Goal: Task Accomplishment & Management: Manage account settings

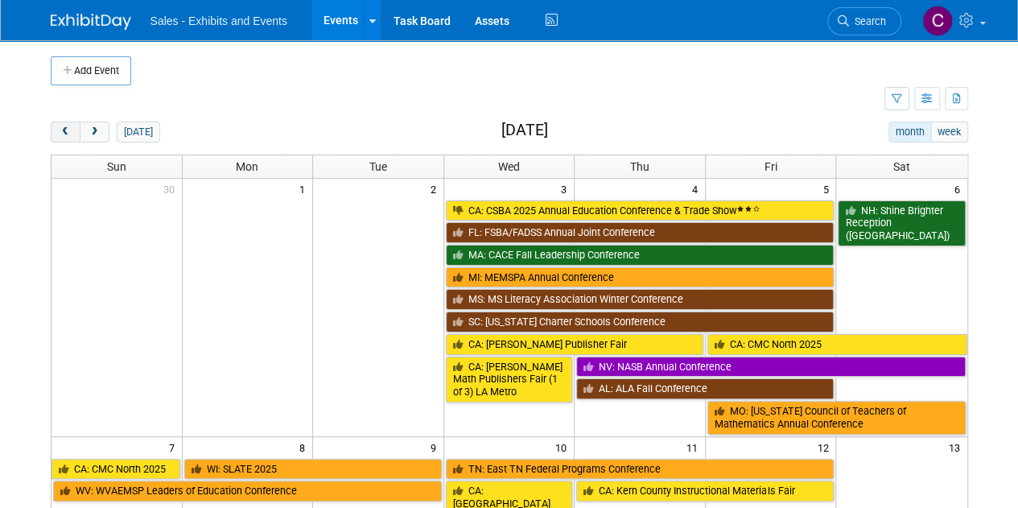
click at [68, 125] on button "prev" at bounding box center [66, 131] width 30 height 21
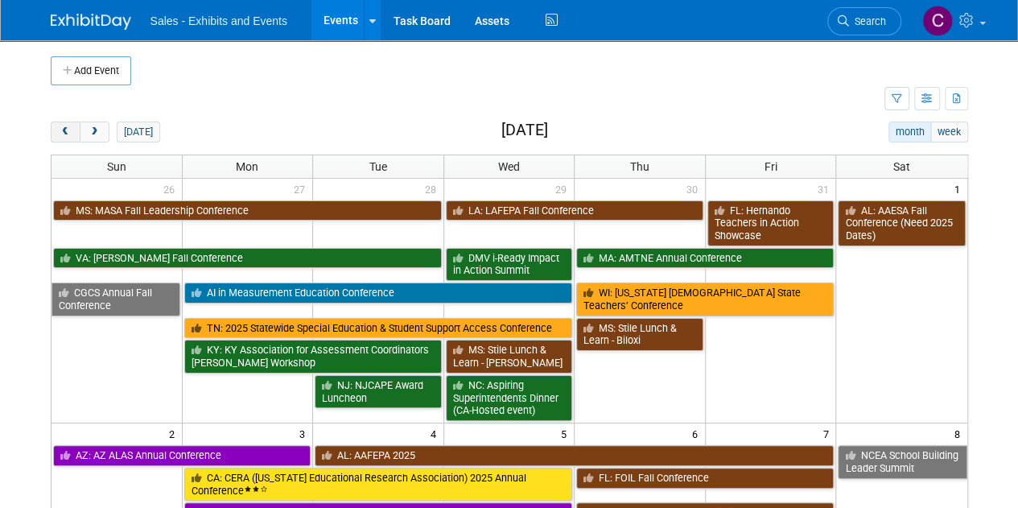
click at [68, 125] on button "prev" at bounding box center [66, 131] width 30 height 21
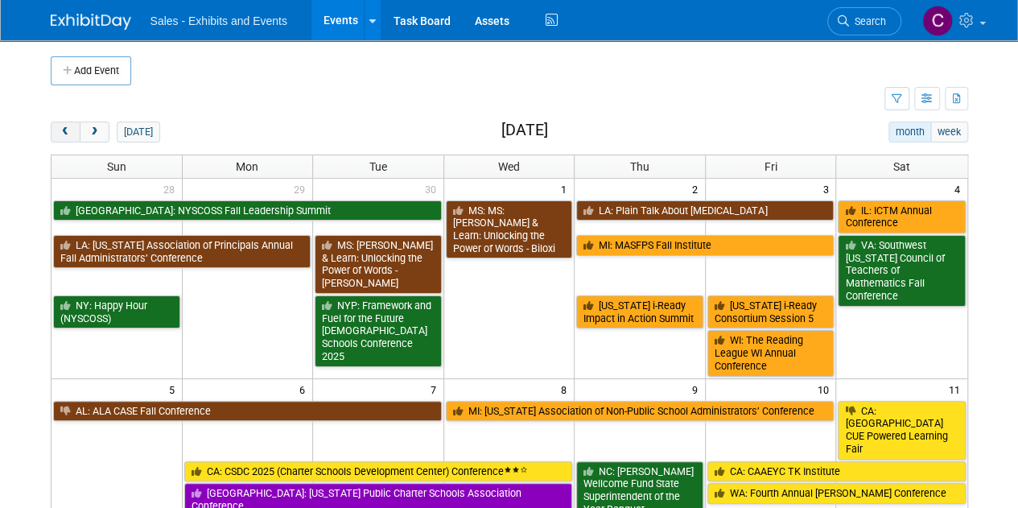
click at [62, 134] on span "prev" at bounding box center [66, 132] width 12 height 10
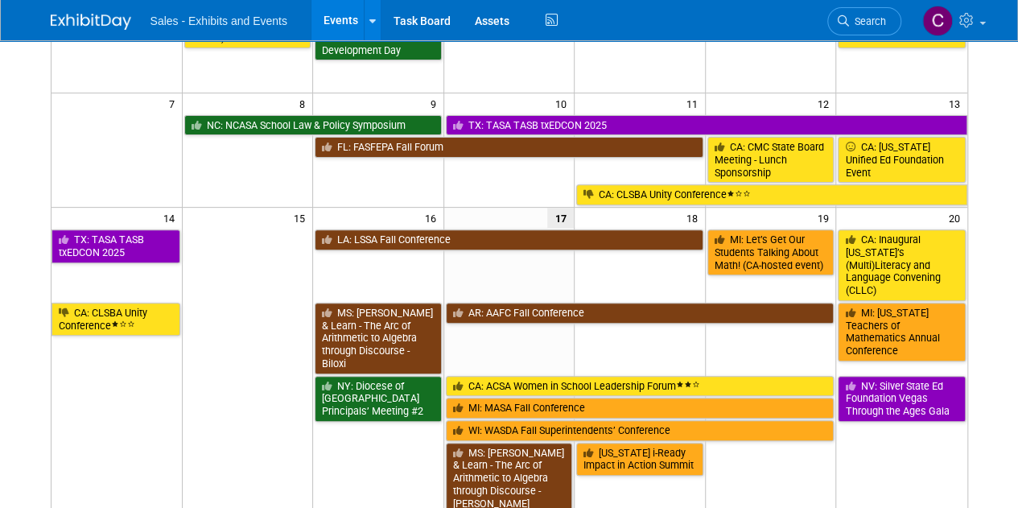
scroll to position [215, 0]
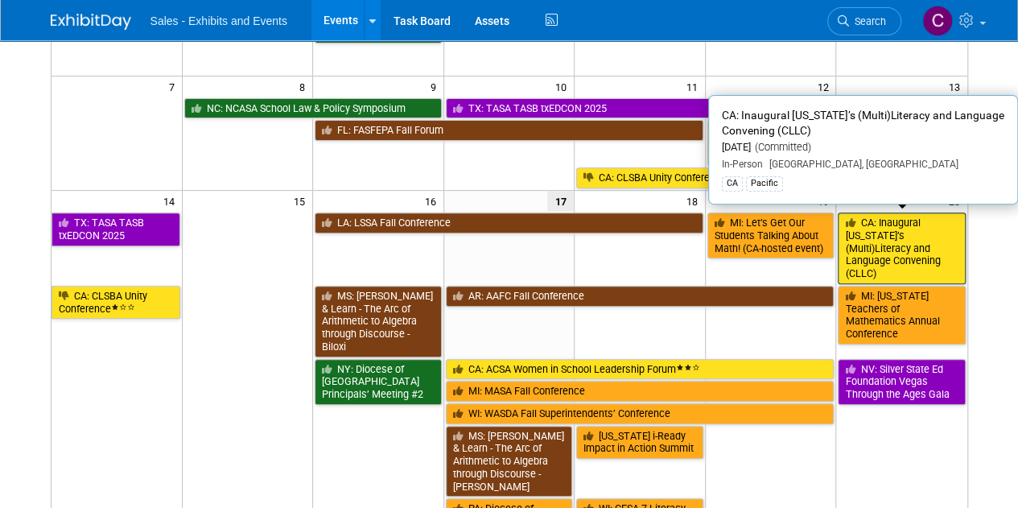
click at [904, 249] on link "CA: Inaugural [US_STATE]’s (Multi)Literacy and Language Convening (CLLC)" at bounding box center [901, 248] width 127 height 72
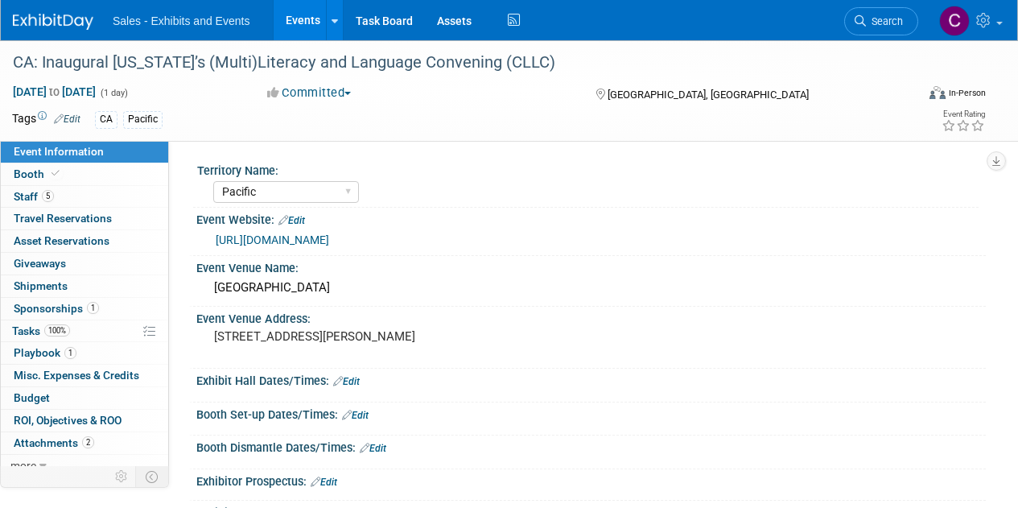
select select "Pacific"
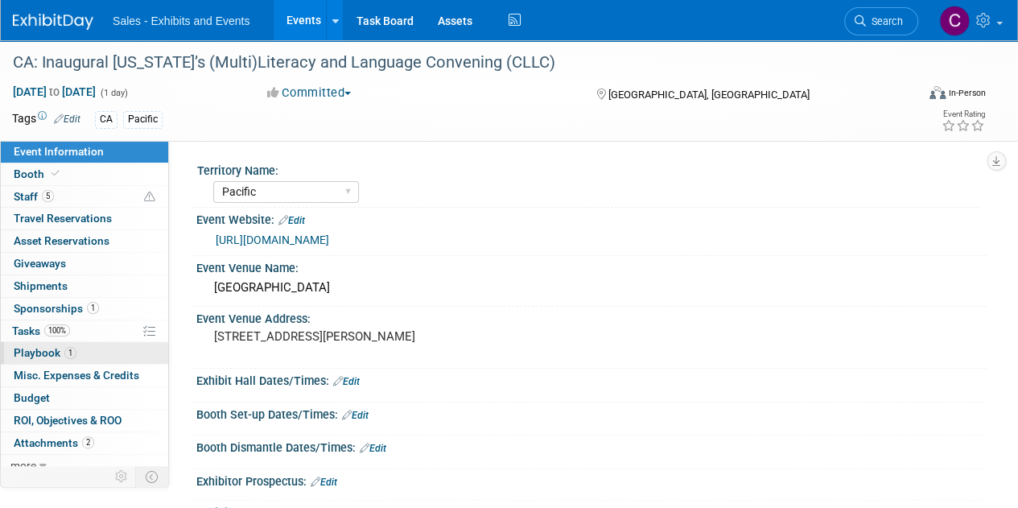
click at [35, 352] on span "Playbook 1" at bounding box center [45, 352] width 63 height 13
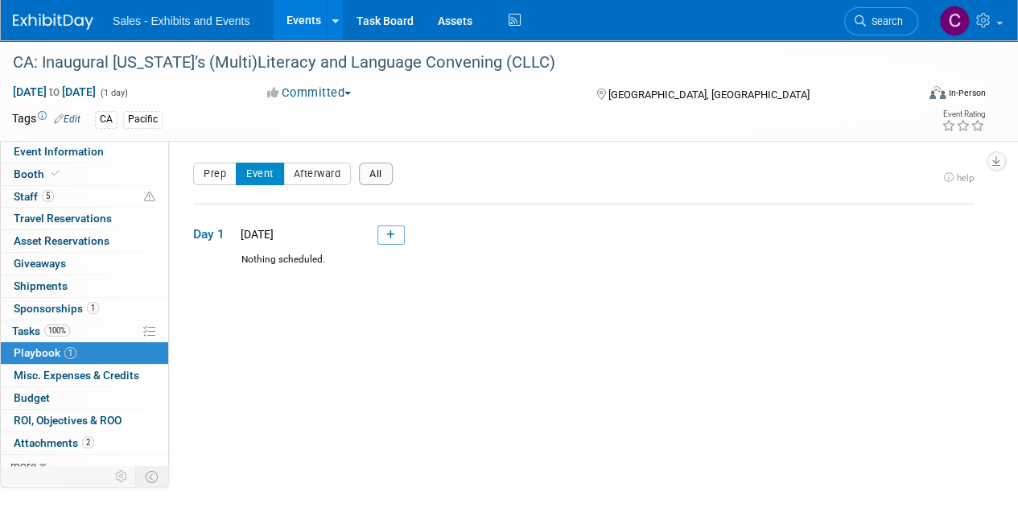
click at [382, 165] on button "All" at bounding box center [376, 174] width 34 height 23
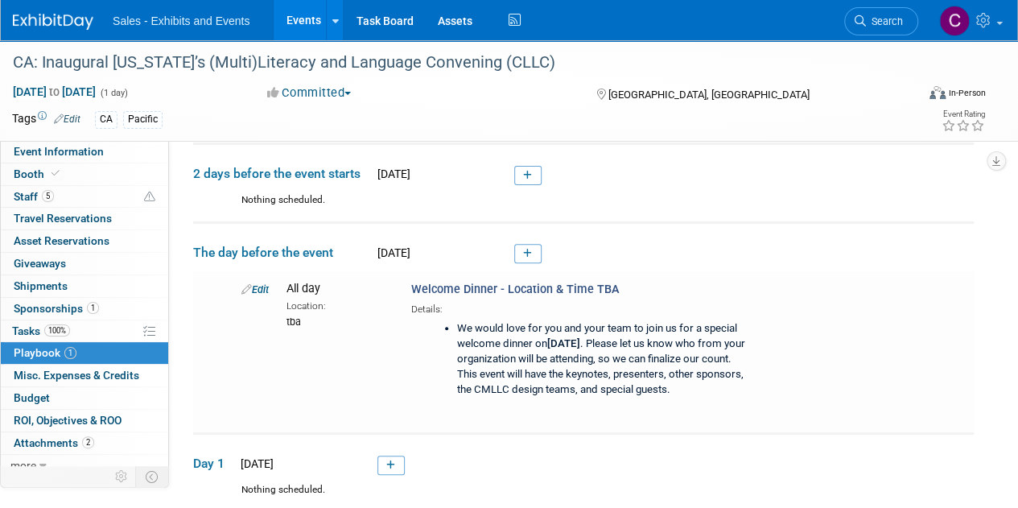
scroll to position [205, 0]
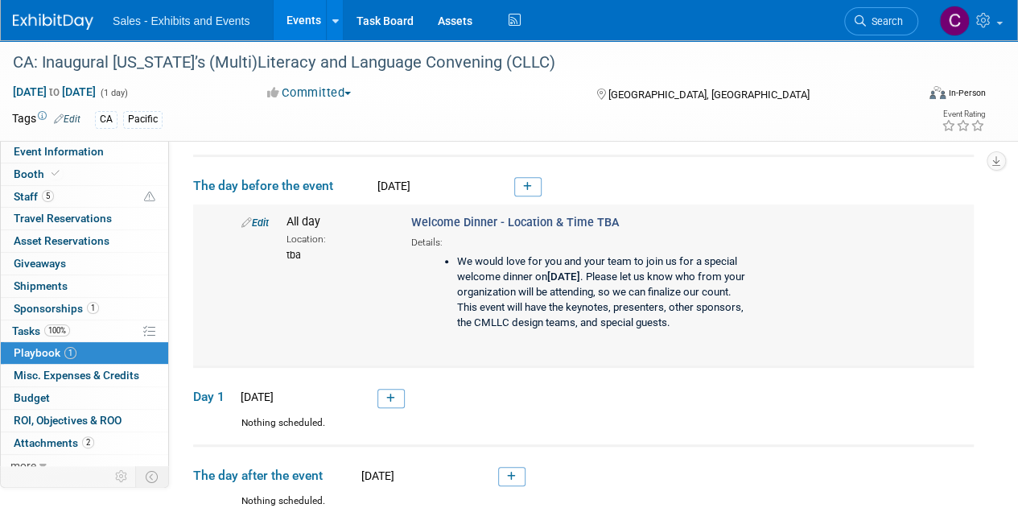
click at [261, 223] on link "Edit" at bounding box center [254, 222] width 27 height 12
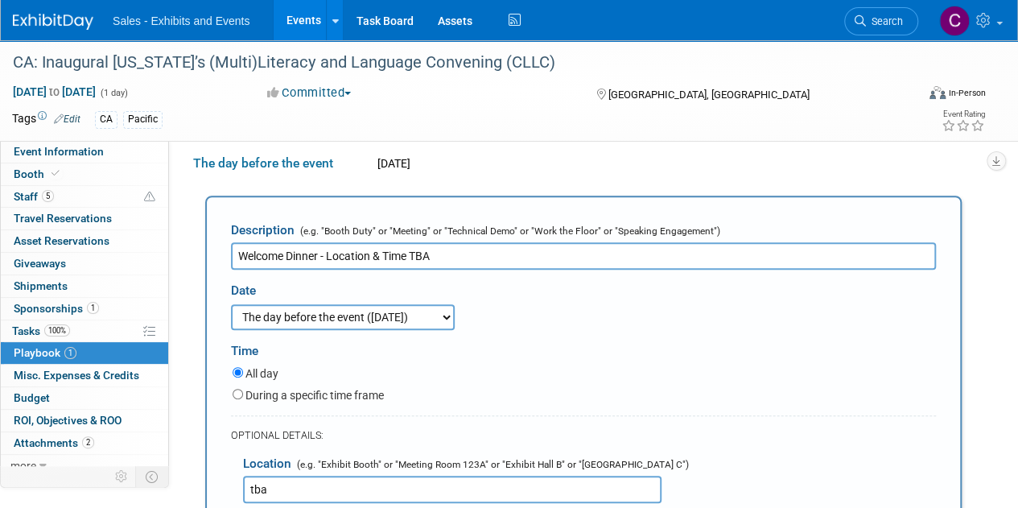
scroll to position [0, 0]
click at [246, 400] on label "During a specific time frame" at bounding box center [314, 395] width 138 height 16
click at [243, 399] on input "During a specific time frame" at bounding box center [238, 394] width 10 height 10
radio input "true"
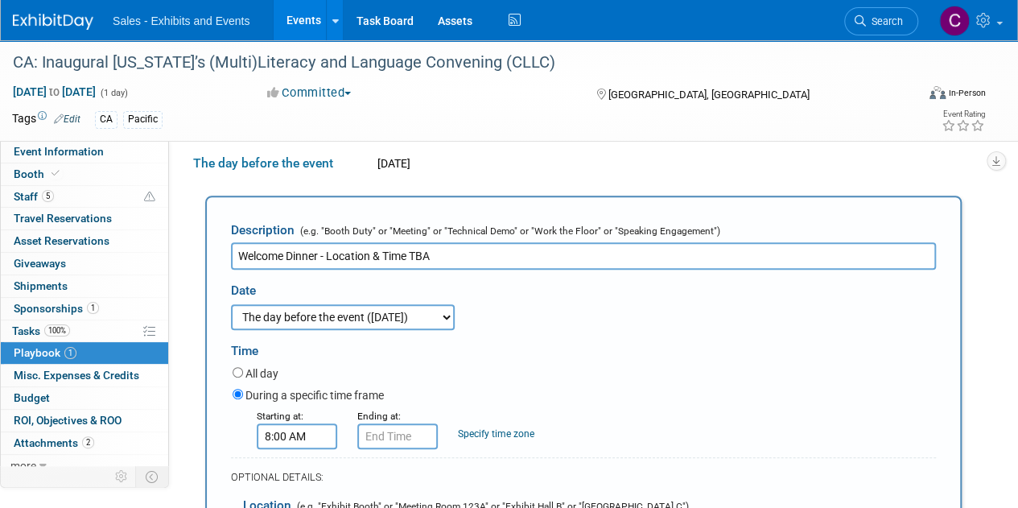
click at [294, 434] on input "8:00 AM" at bounding box center [297, 436] width 80 height 26
drag, startPoint x: 328, startPoint y: 444, endPoint x: 0, endPoint y: 381, distance: 334.4
click at [0, 381] on div "Event Information Event Info Booth Booth 5 Staff 5 Staff 0 Travel Reservations …" at bounding box center [509, 513] width 1018 height 1394
type input "5:30 PM"
click at [446, 347] on div "Time" at bounding box center [583, 347] width 705 height 34
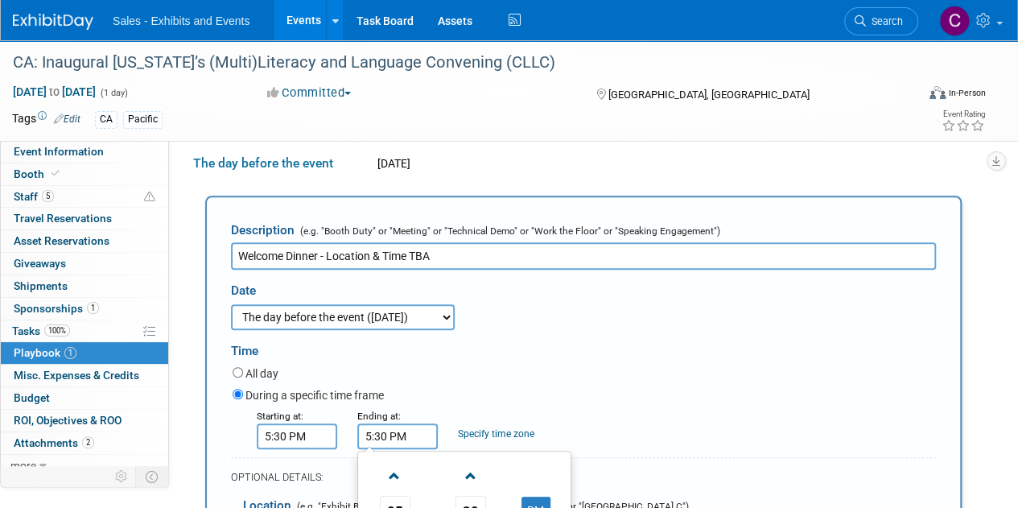
click at [414, 438] on input "5:30 PM" at bounding box center [397, 436] width 80 height 26
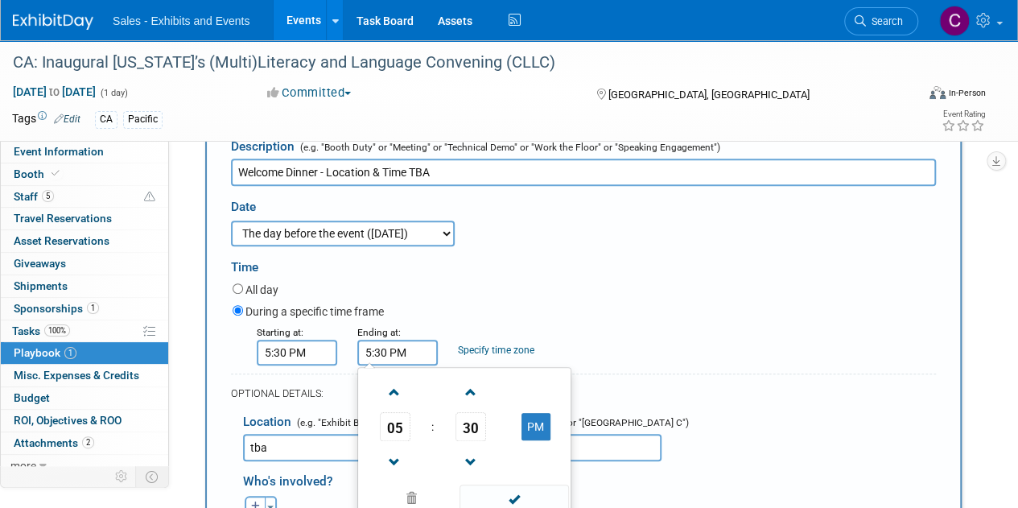
scroll to position [311, 0]
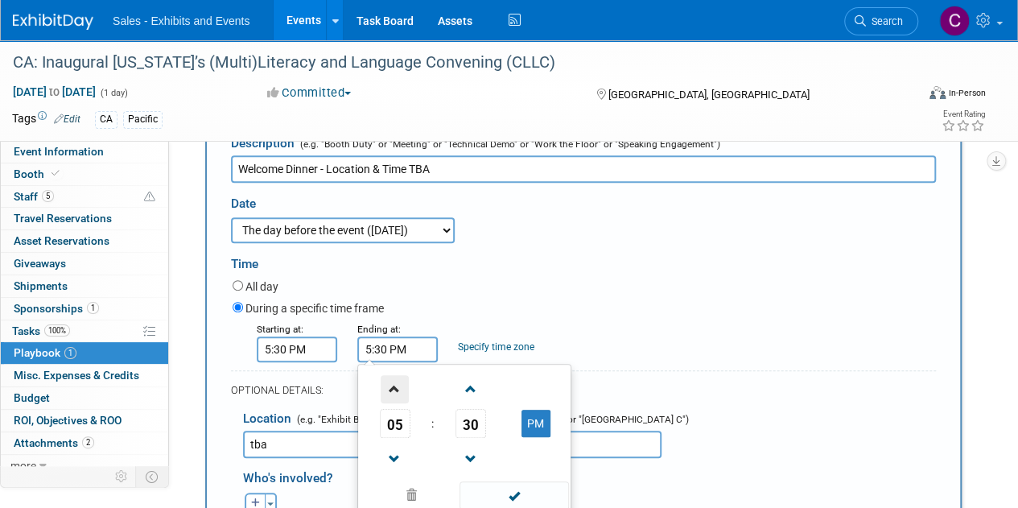
click at [397, 389] on span at bounding box center [395, 389] width 28 height 28
type input "8:30 PM"
click at [486, 495] on span at bounding box center [513, 495] width 109 height 28
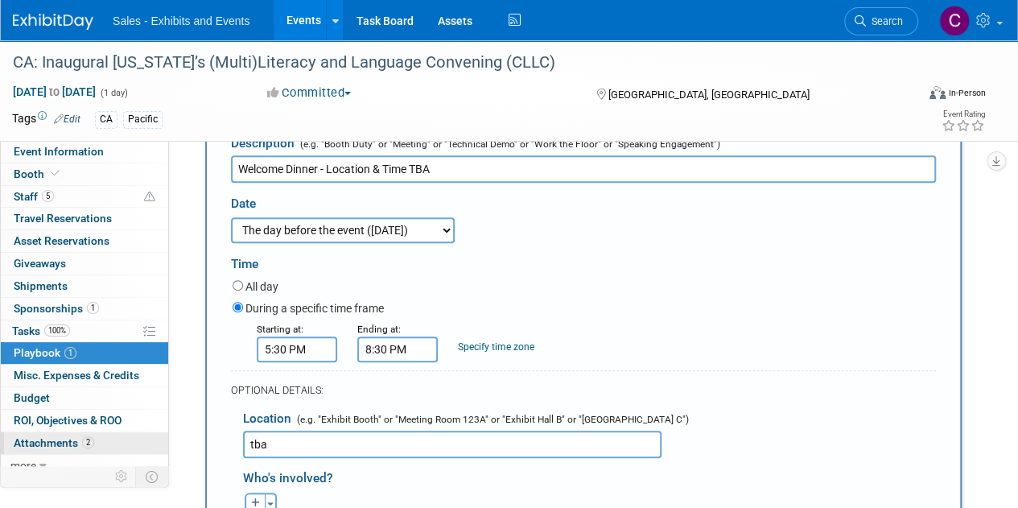
drag, startPoint x: 275, startPoint y: 445, endPoint x: 117, endPoint y: 445, distance: 157.7
click at [139, 447] on div "Event Information Event Info Booth Booth 5 Staff 5 Staff 0 Travel Reservations …" at bounding box center [509, 426] width 1018 height 1394
paste input "• Location: Citrus City Grille, 122 N Glassell St, Orange, CA 92866 (less than …"
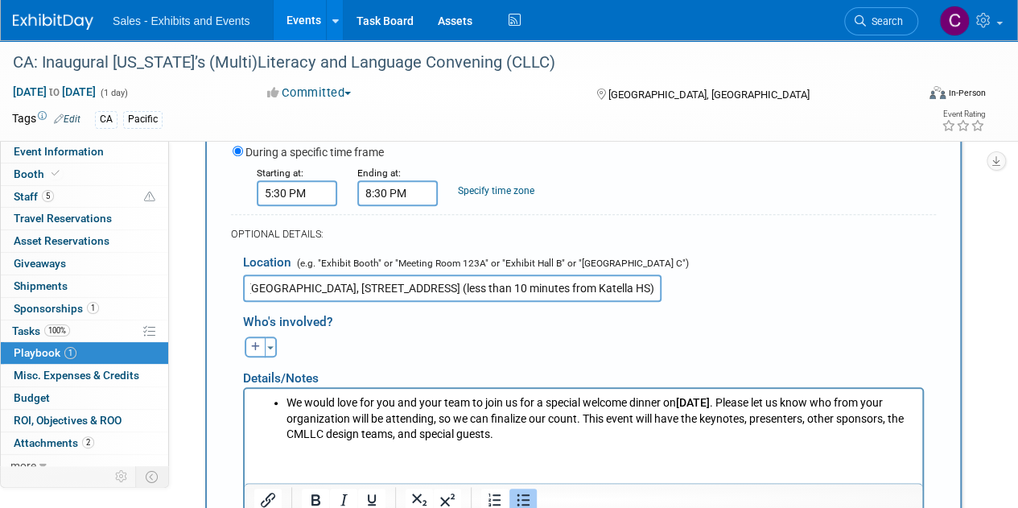
scroll to position [518, 0]
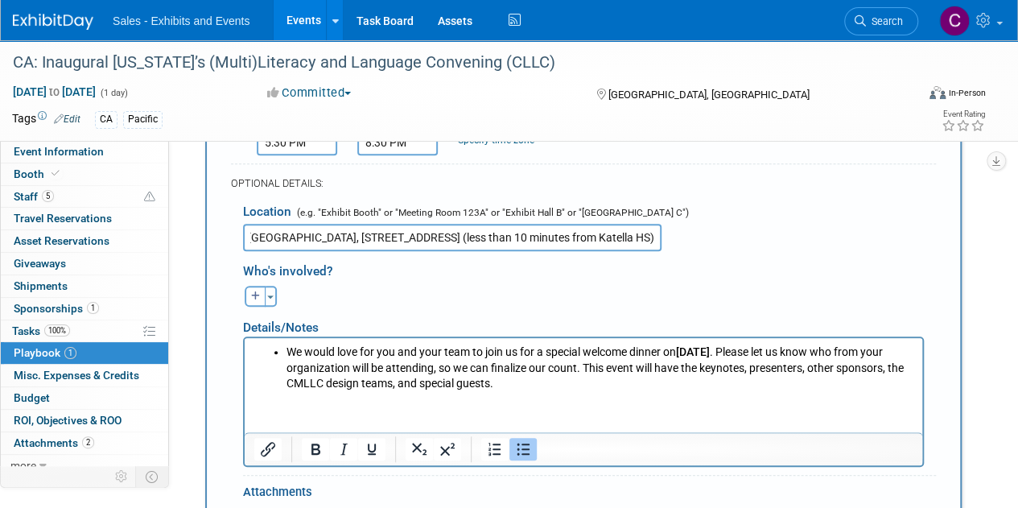
type input "• Location: Citrus City Grille, 122 N Glassell St, Orange, CA 92866 (less than …"
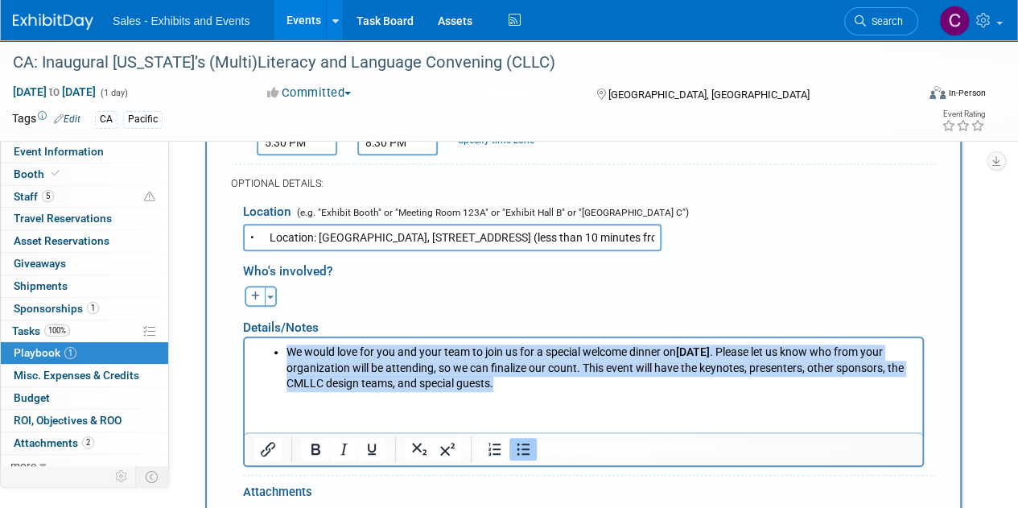
drag, startPoint x: 592, startPoint y: 386, endPoint x: 201, endPoint y: 330, distance: 395.1
click at [245, 338] on html "We would love for you and your team to join us for a special welcome dinner on …" at bounding box center [583, 365] width 677 height 54
paste body "Rich Text Area. Press ALT-0 for help."
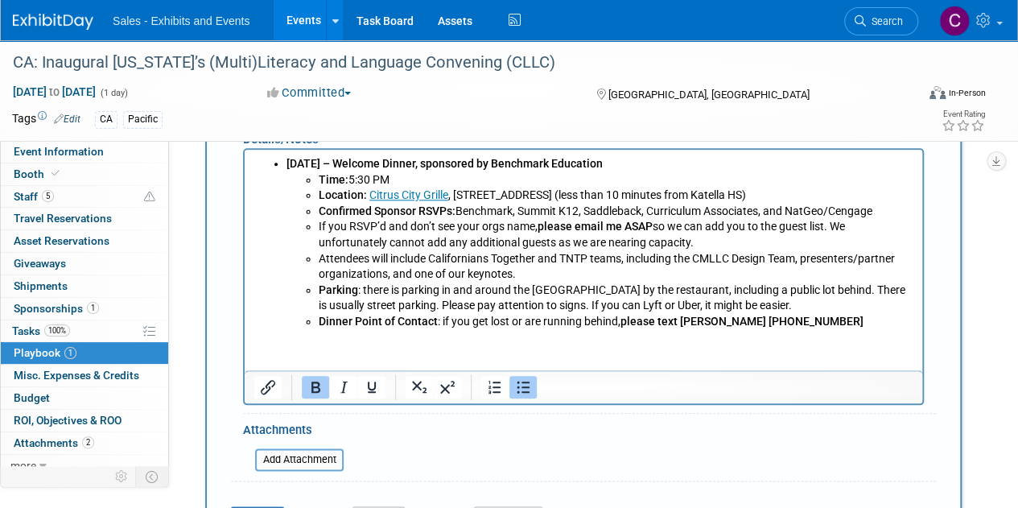
scroll to position [760, 0]
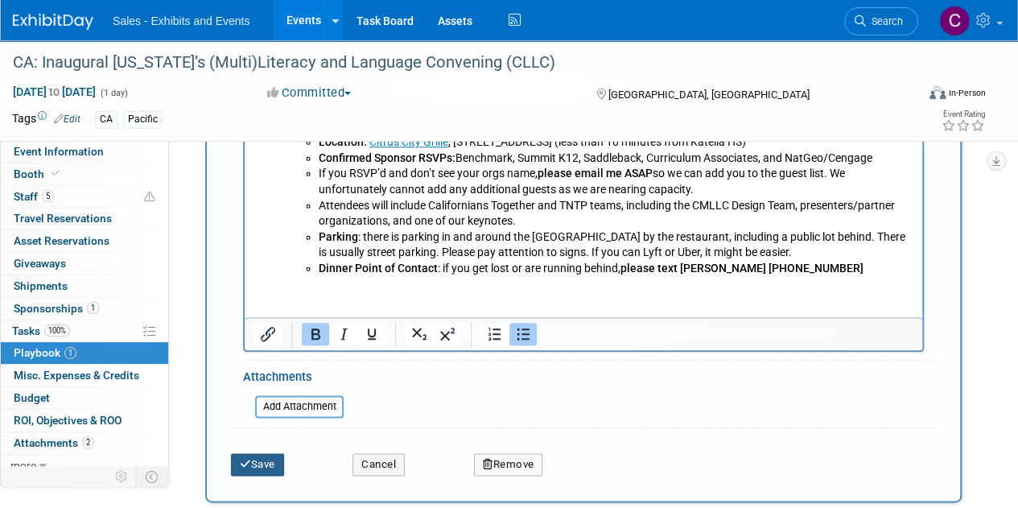
click at [270, 468] on button "Save" at bounding box center [257, 464] width 53 height 23
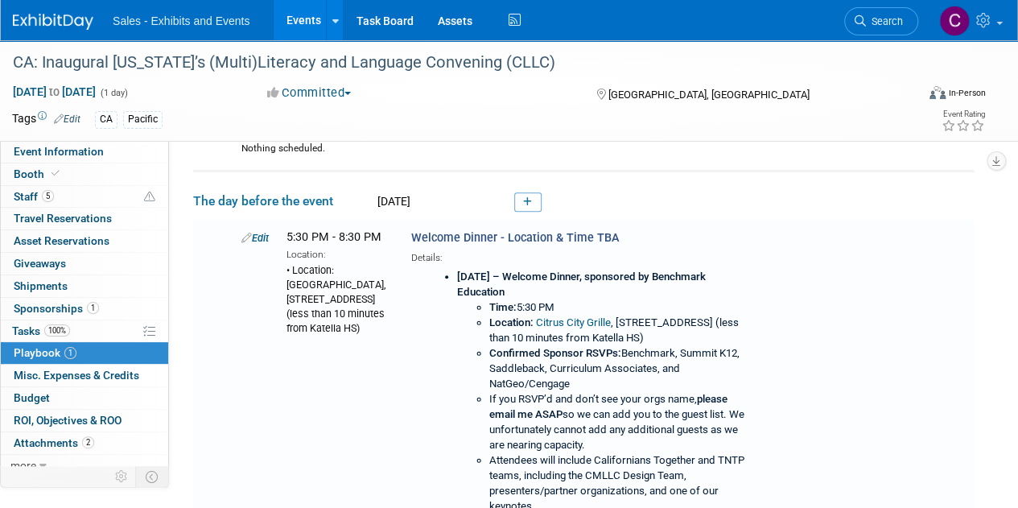
scroll to position [206, 0]
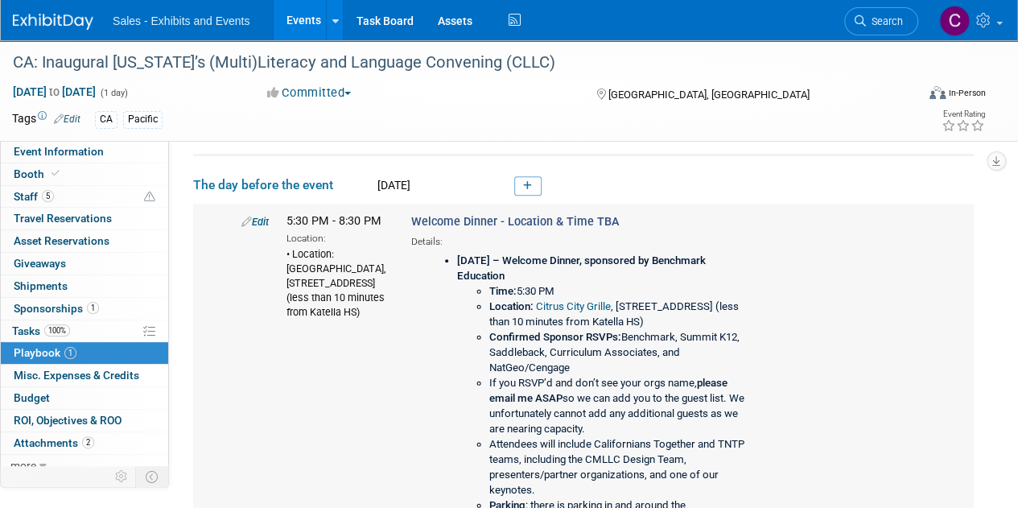
click at [257, 218] on link "Edit" at bounding box center [254, 222] width 27 height 12
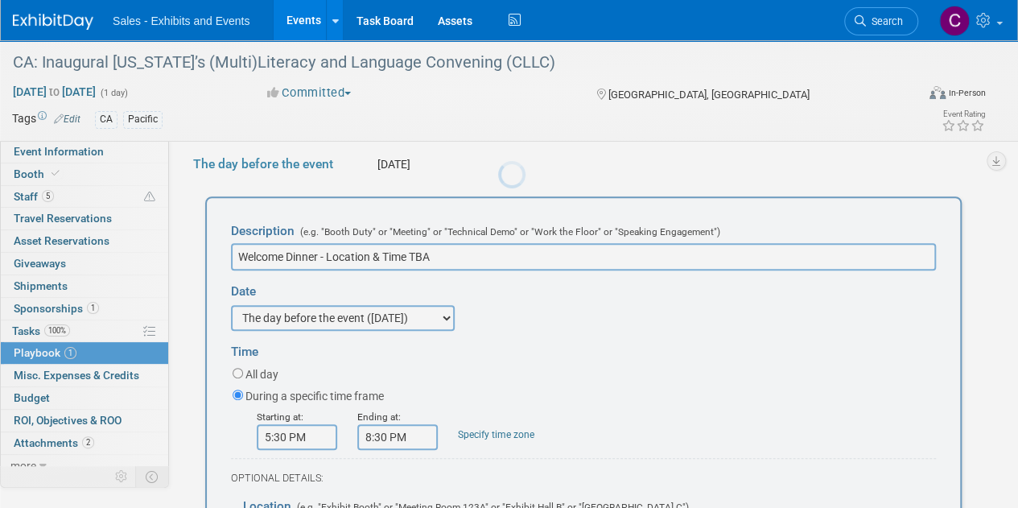
scroll to position [0, 0]
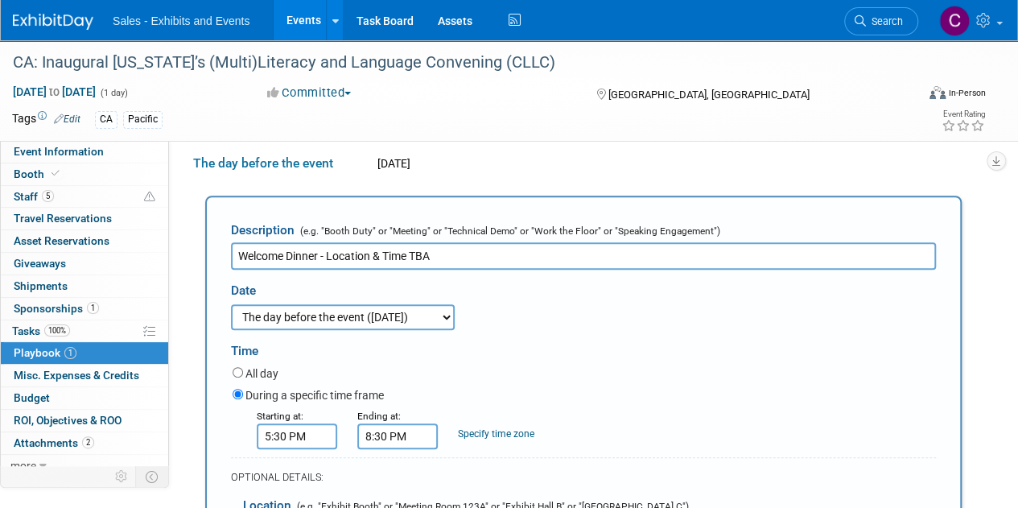
drag, startPoint x: 323, startPoint y: 253, endPoint x: 499, endPoint y: 256, distance: 176.2
click at [498, 256] on input "Welcome Dinner - Location & Time TBA" at bounding box center [583, 255] width 705 height 27
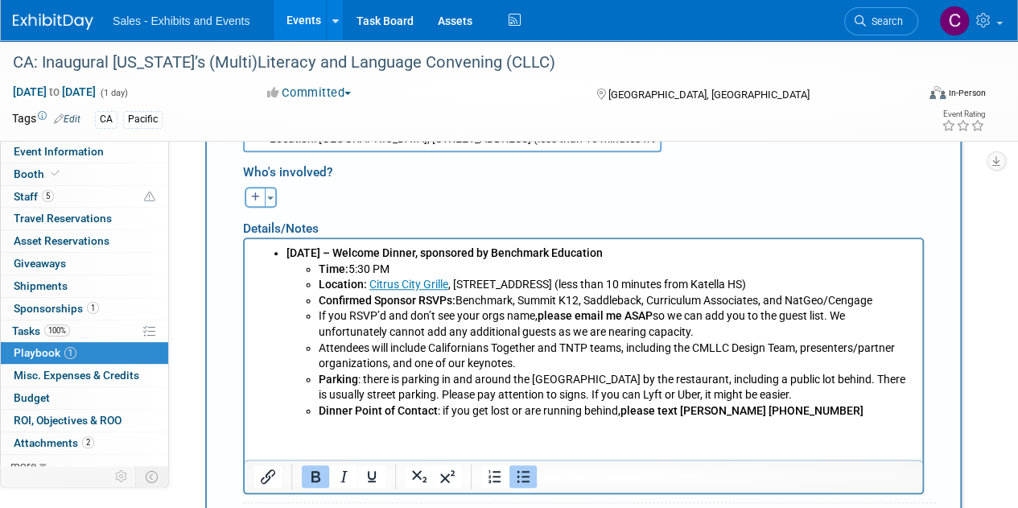
scroll to position [660, 0]
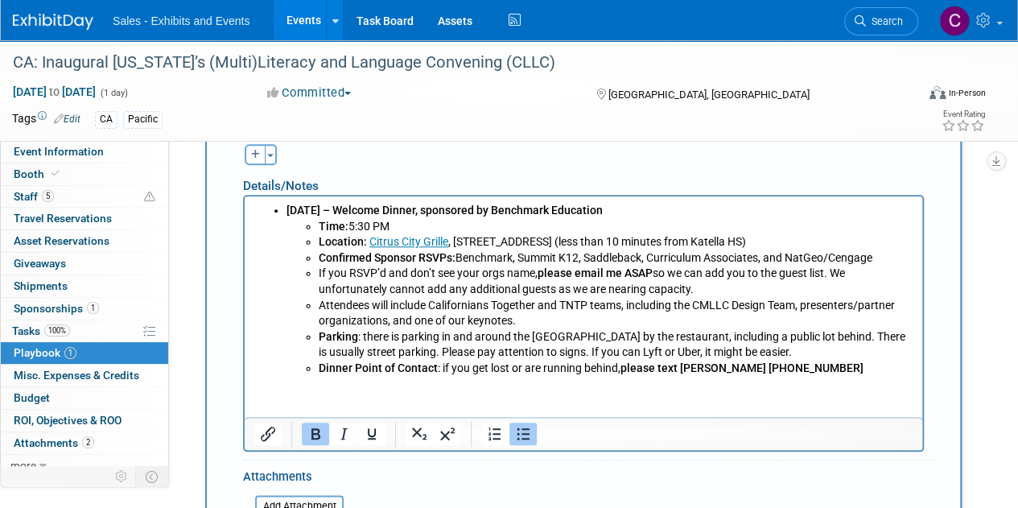
type input "Welcome Dinner"
click at [277, 154] on div "Toggle Dropdown Select Anyone Tag a user or a resource Quick" at bounding box center [261, 154] width 60 height 21
click at [273, 154] on span "button" at bounding box center [270, 155] width 6 height 3
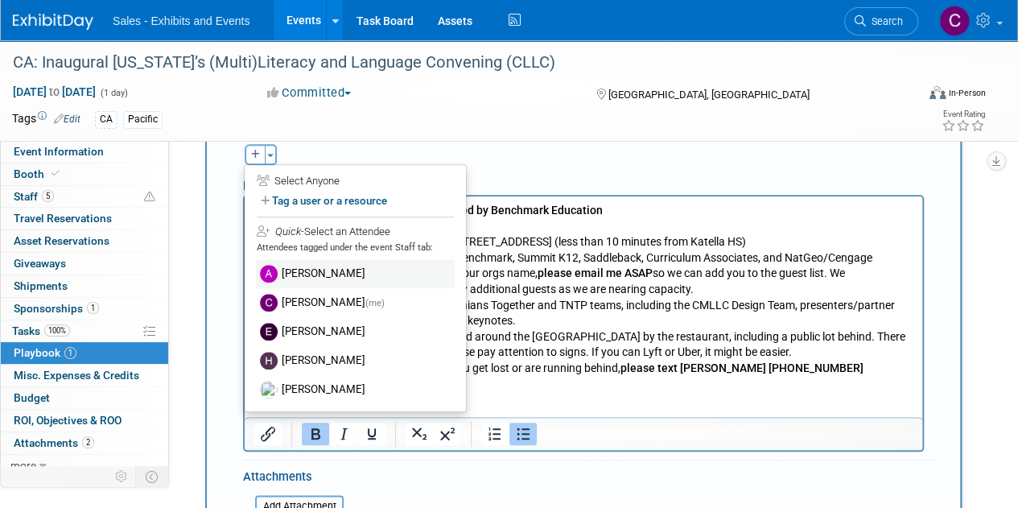
click at [301, 261] on label "Alicia Weeks" at bounding box center [355, 273] width 199 height 29
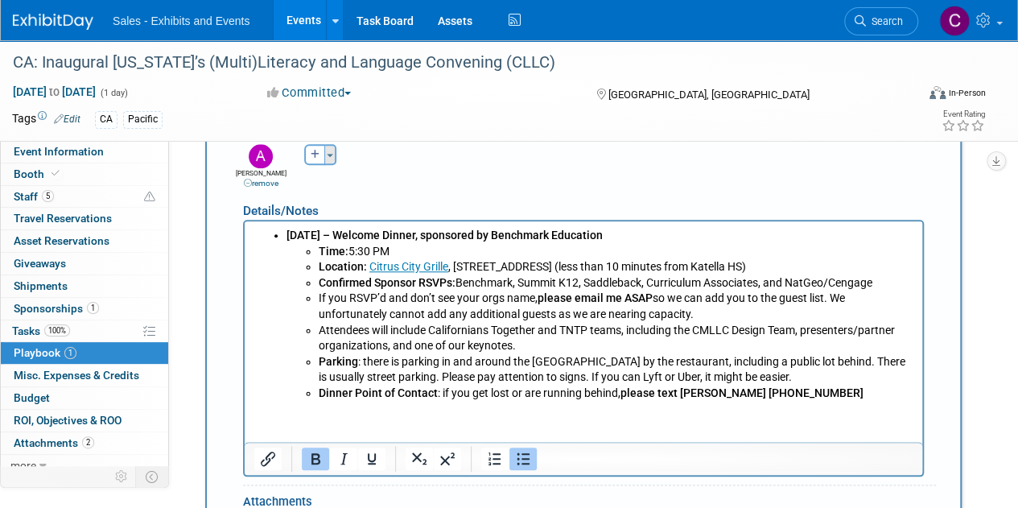
click at [328, 156] on button "Toggle Dropdown" at bounding box center [330, 154] width 12 height 21
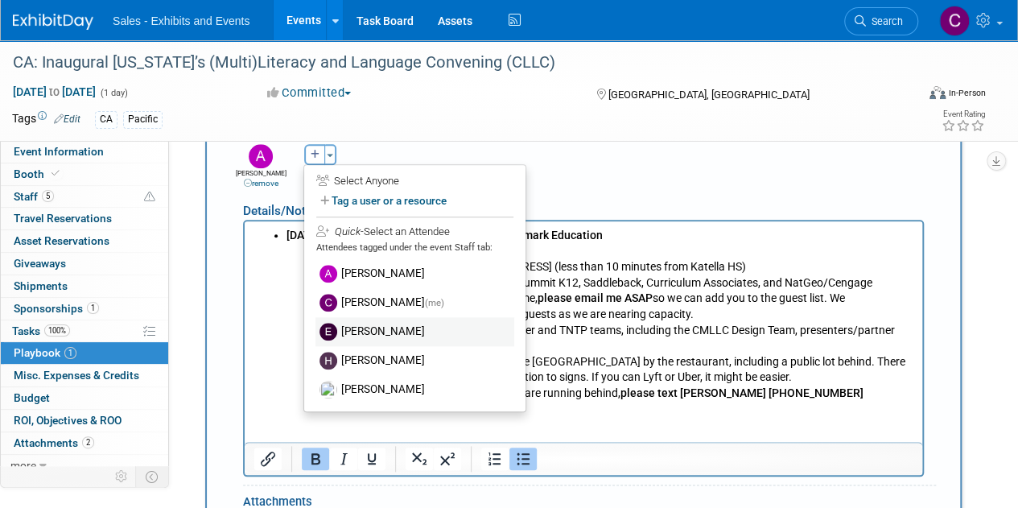
click at [366, 335] on label "Elda Garcia" at bounding box center [414, 331] width 199 height 29
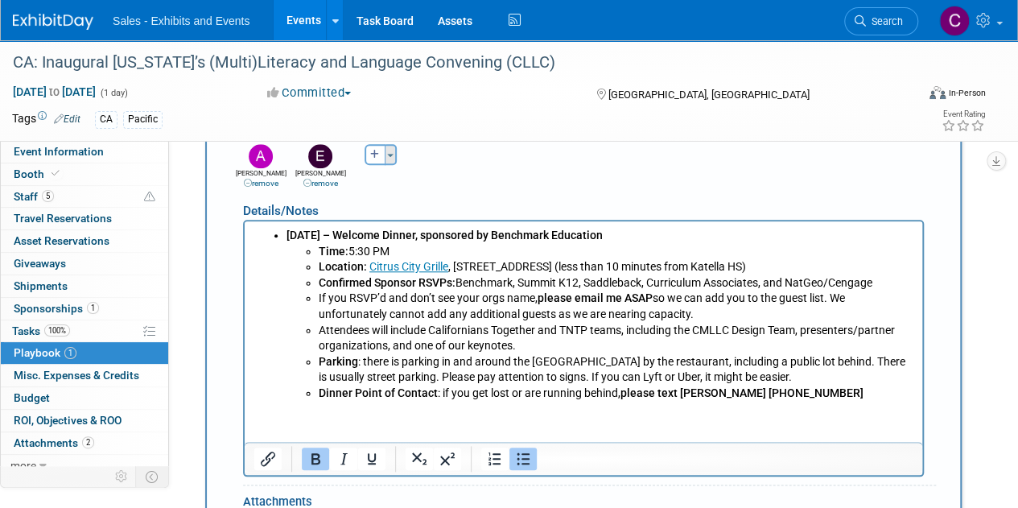
click at [393, 152] on button "Toggle Dropdown" at bounding box center [391, 154] width 12 height 21
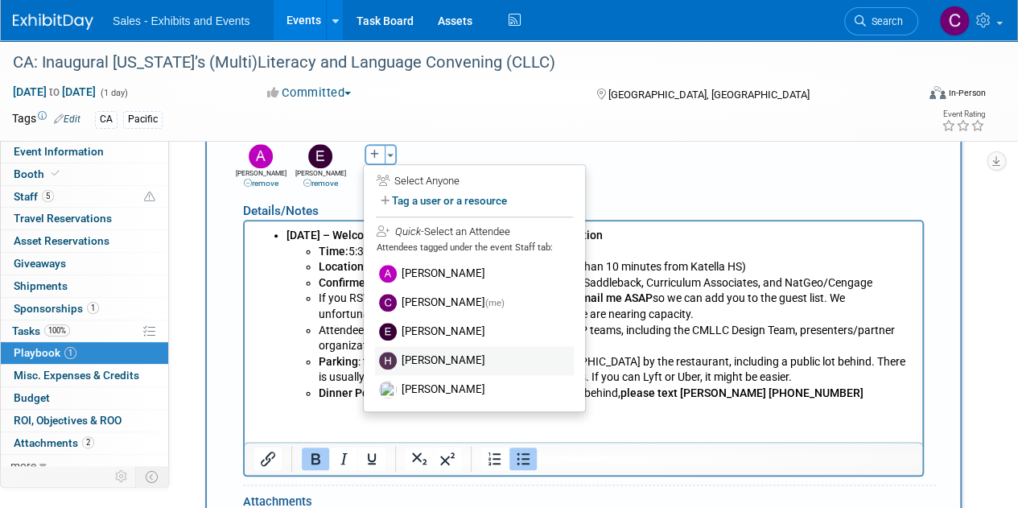
click at [415, 358] on label "Holly Costello" at bounding box center [474, 360] width 199 height 29
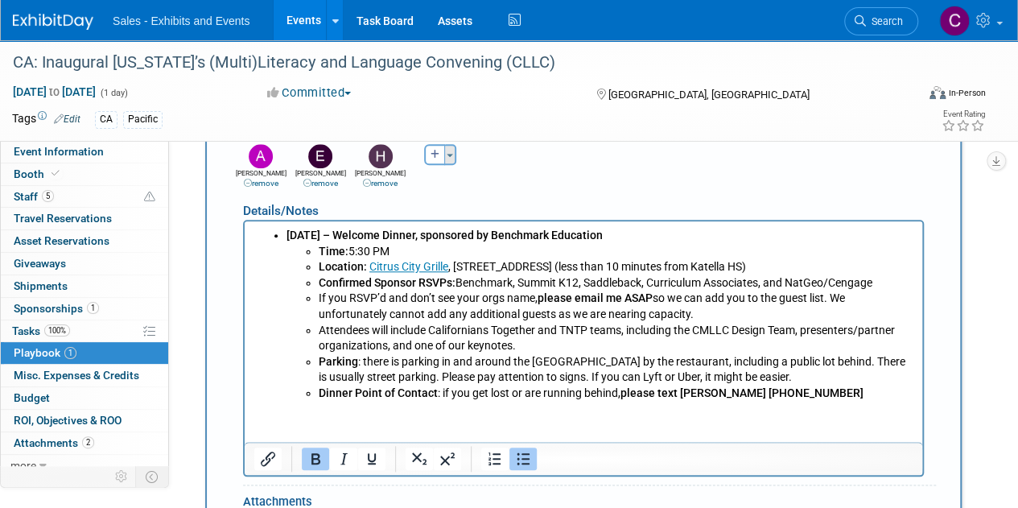
click at [454, 156] on button "Toggle Dropdown" at bounding box center [450, 154] width 12 height 21
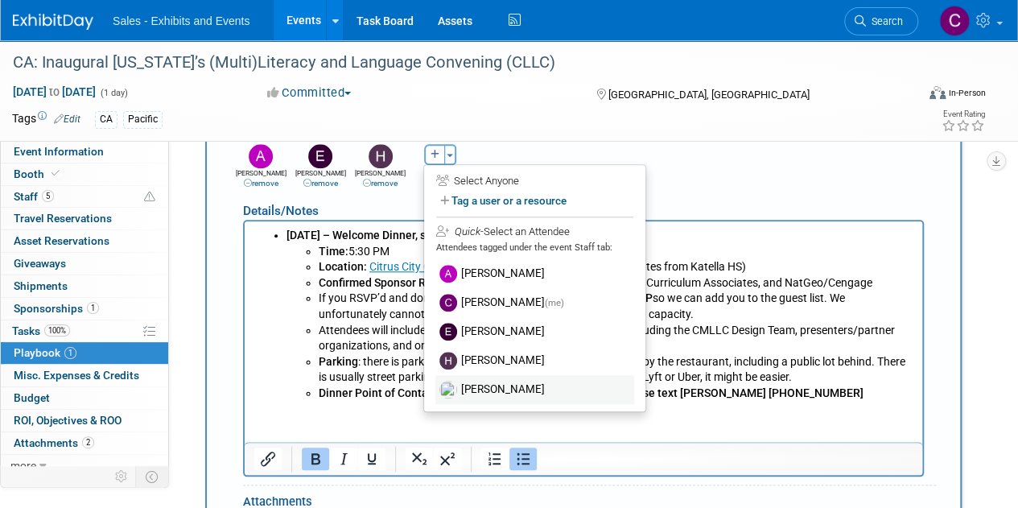
click at [498, 384] on label "Juli Toles" at bounding box center [534, 389] width 199 height 29
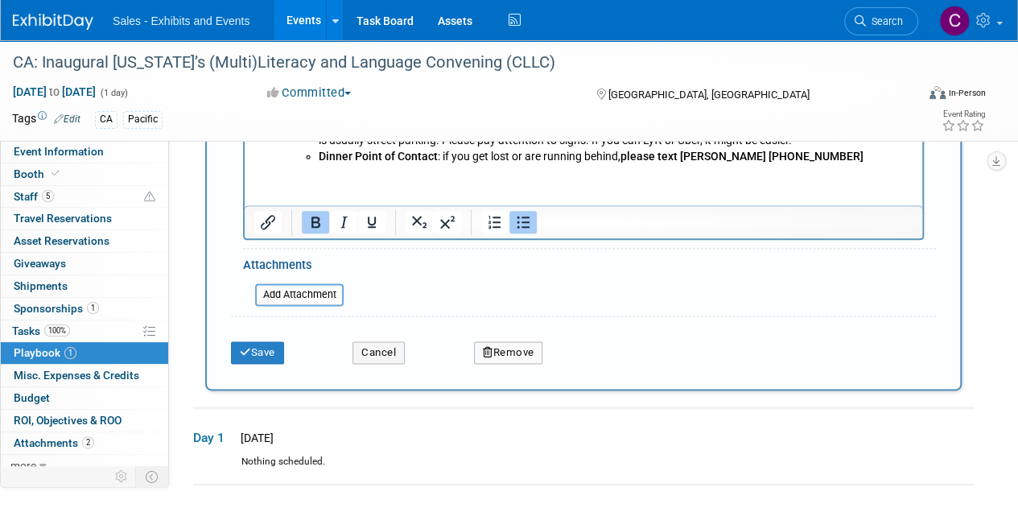
scroll to position [899, 0]
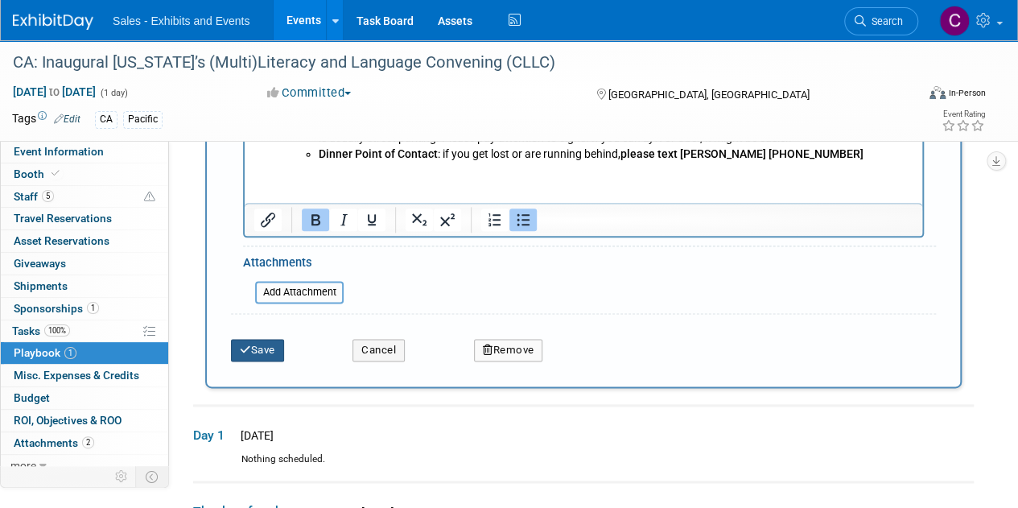
click at [257, 339] on button "Save" at bounding box center [257, 350] width 53 height 23
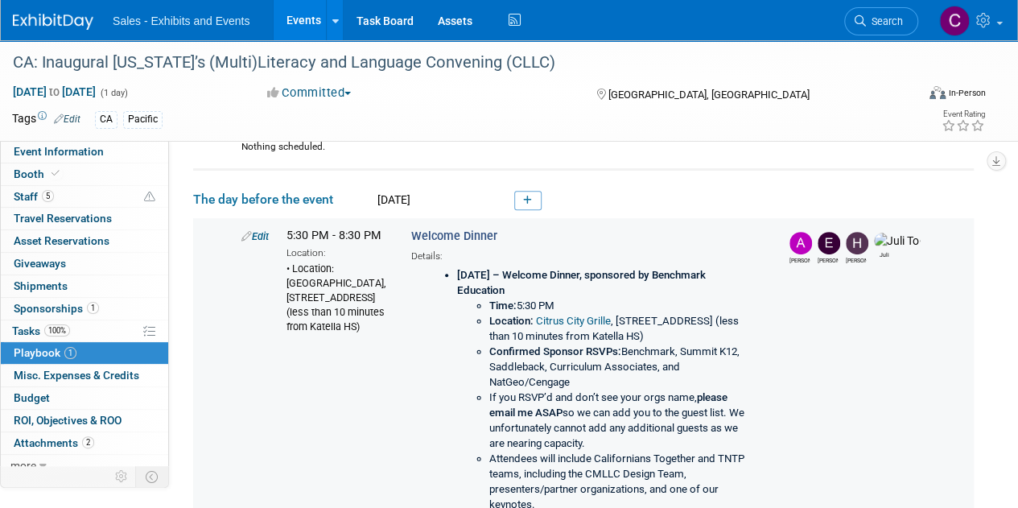
scroll to position [206, 0]
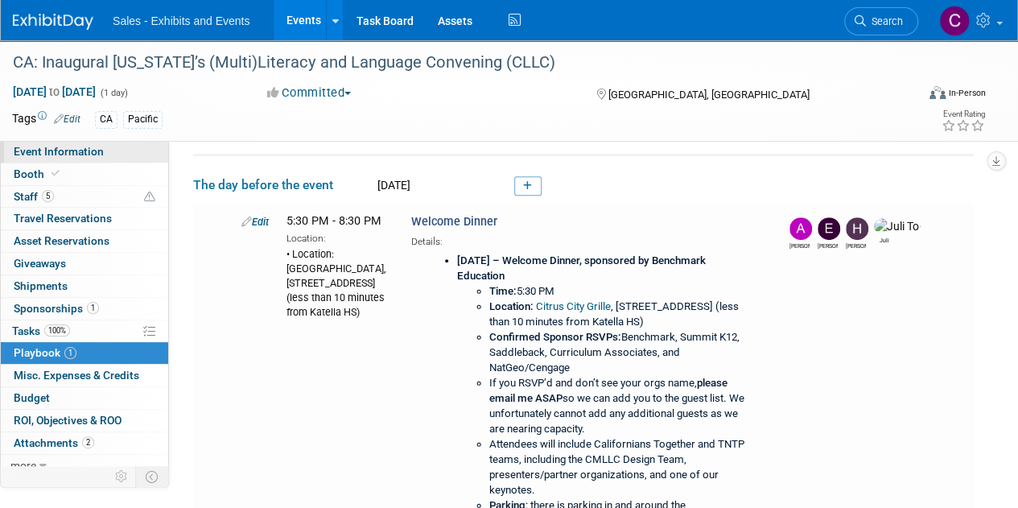
click at [44, 159] on link "Event Information" at bounding box center [84, 152] width 167 height 22
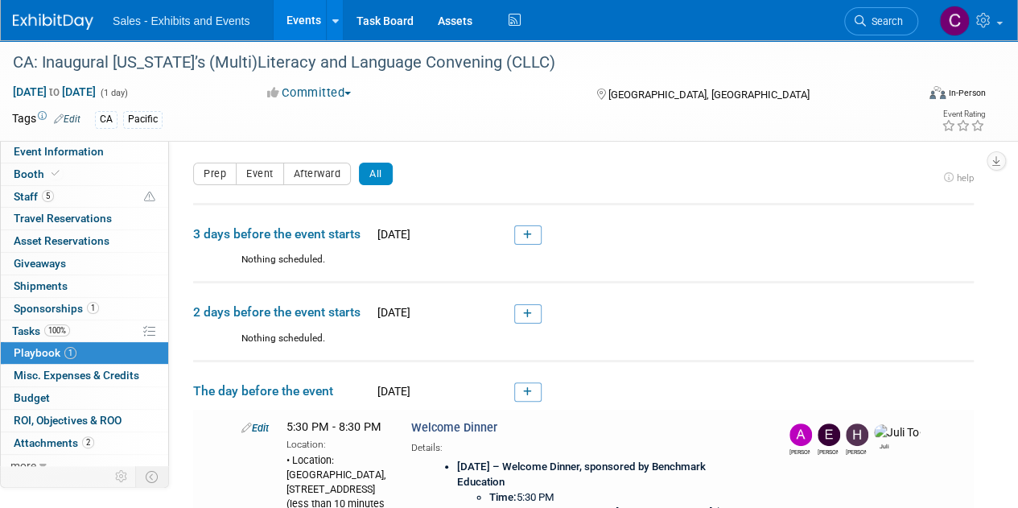
select select "Pacific"
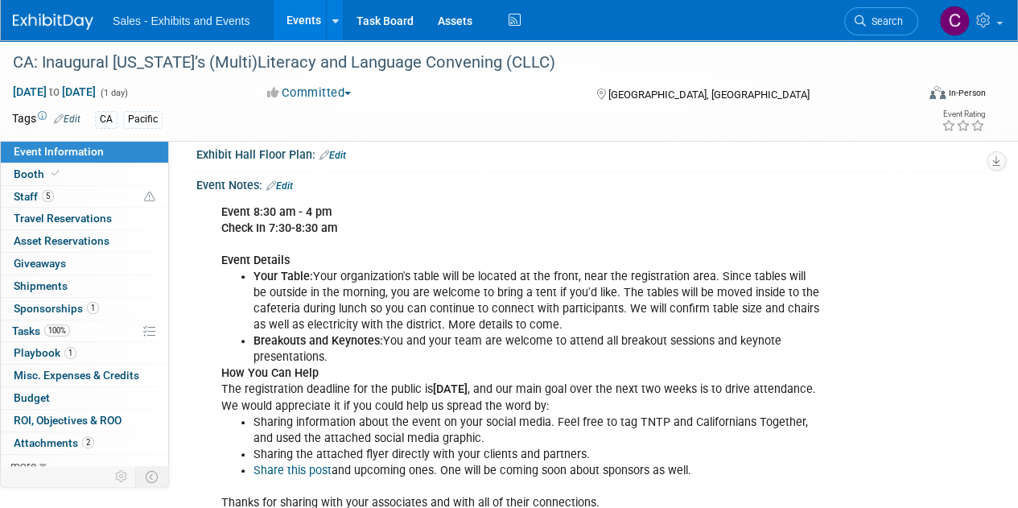
scroll to position [365, 0]
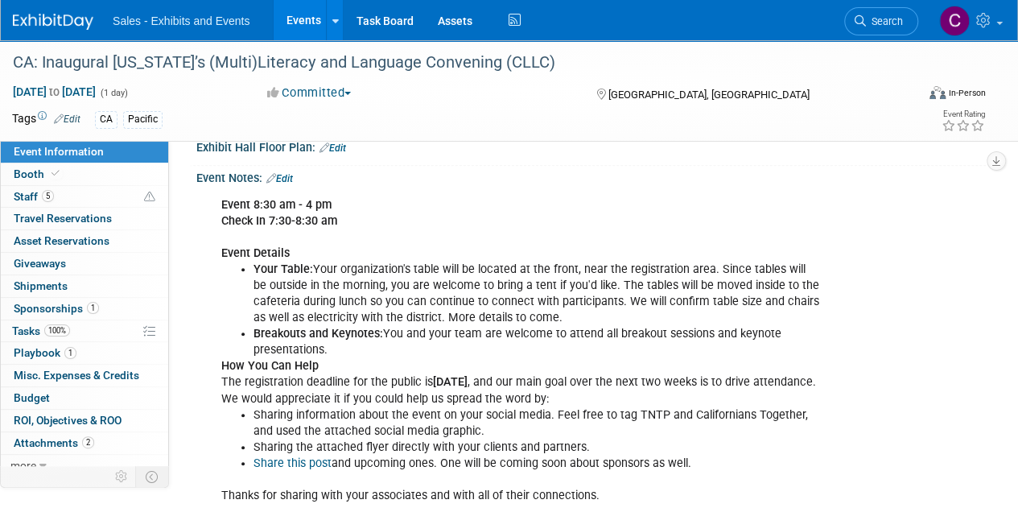
click at [286, 177] on link "Edit" at bounding box center [279, 178] width 27 height 11
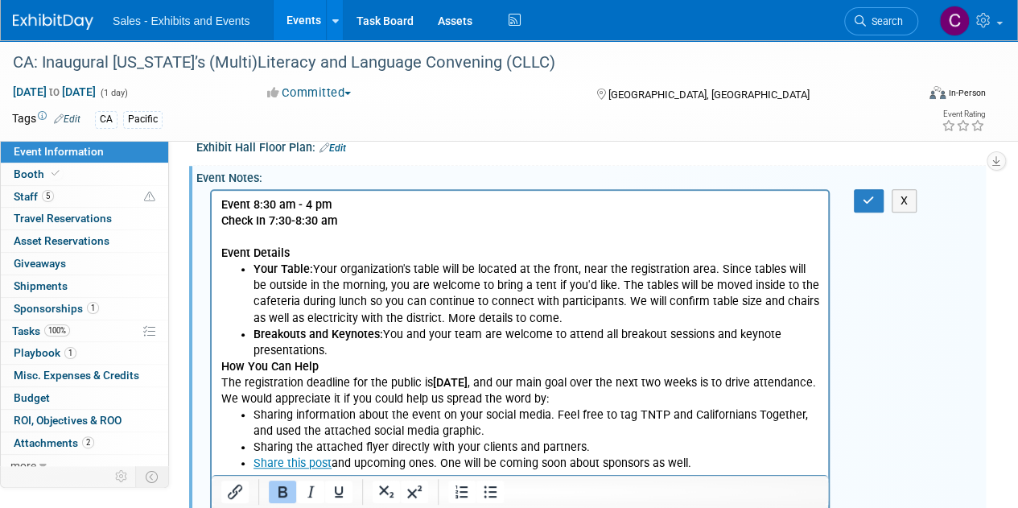
scroll to position [0, 0]
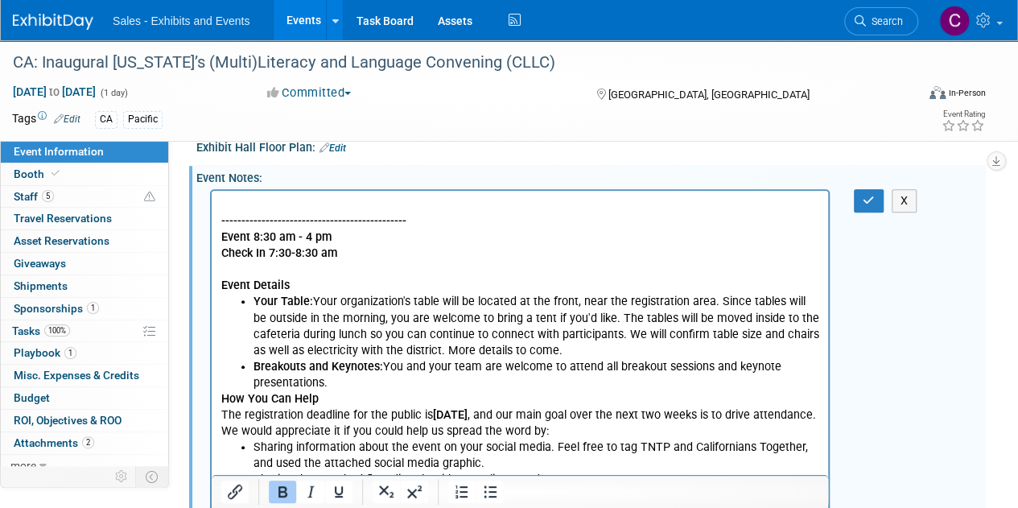
click at [253, 196] on p "Rich Text Area. Press ALT-0 for help." at bounding box center [520, 204] width 598 height 16
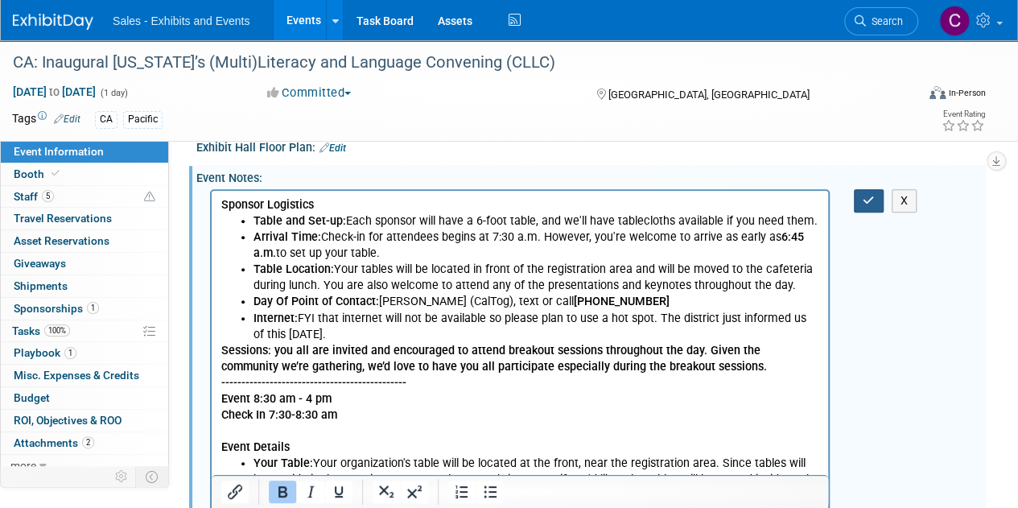
click at [872, 204] on button "button" at bounding box center [869, 200] width 30 height 23
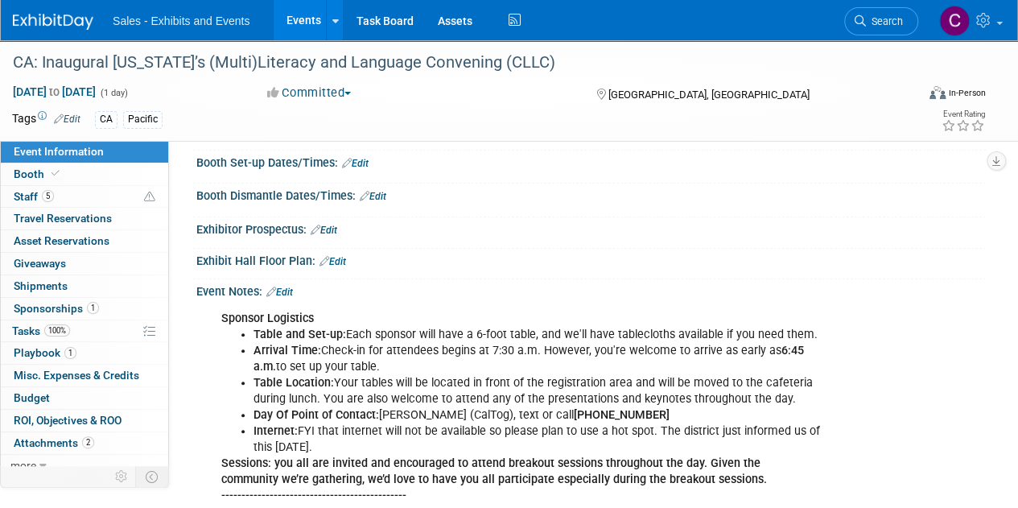
scroll to position [204, 0]
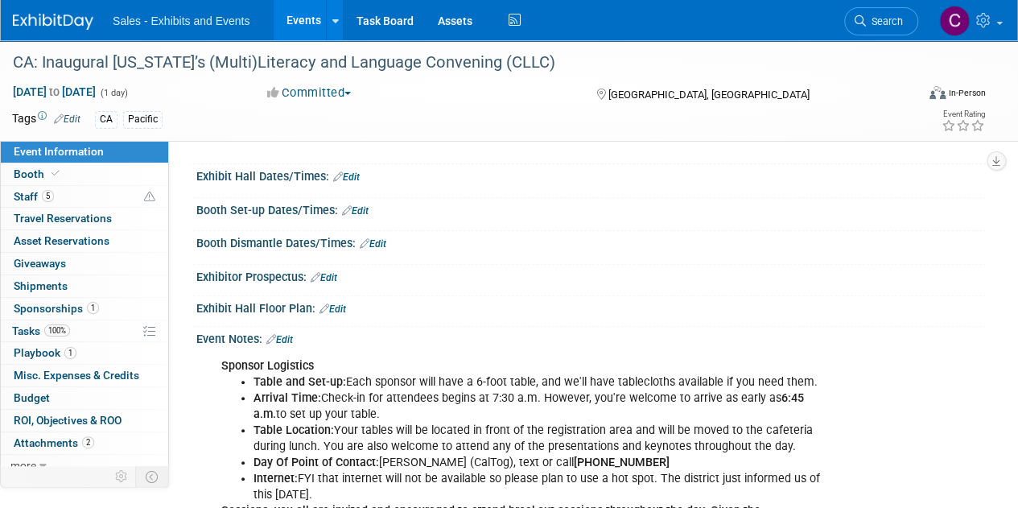
click at [362, 206] on link "Edit" at bounding box center [355, 210] width 27 height 11
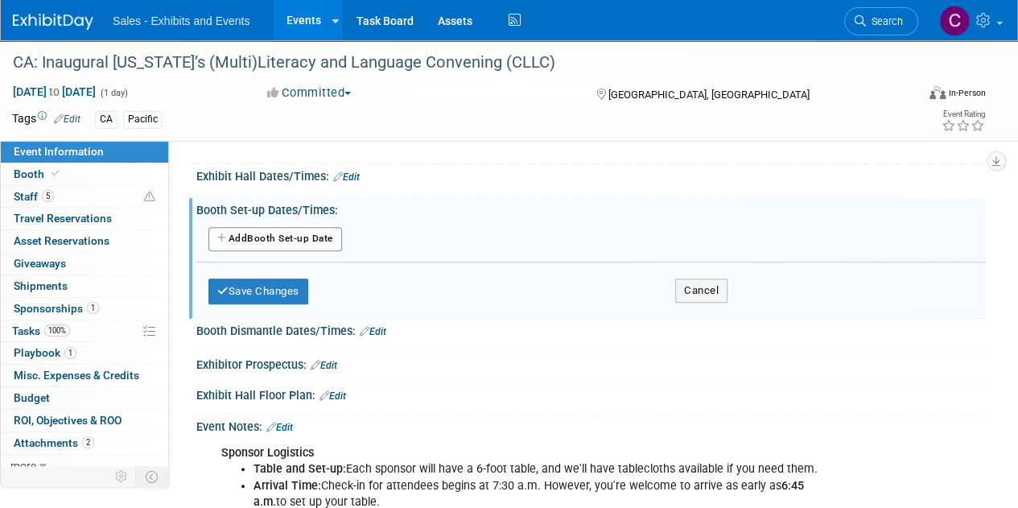
click at [270, 242] on button "Add Another Booth Set-up Date" at bounding box center [275, 239] width 134 height 24
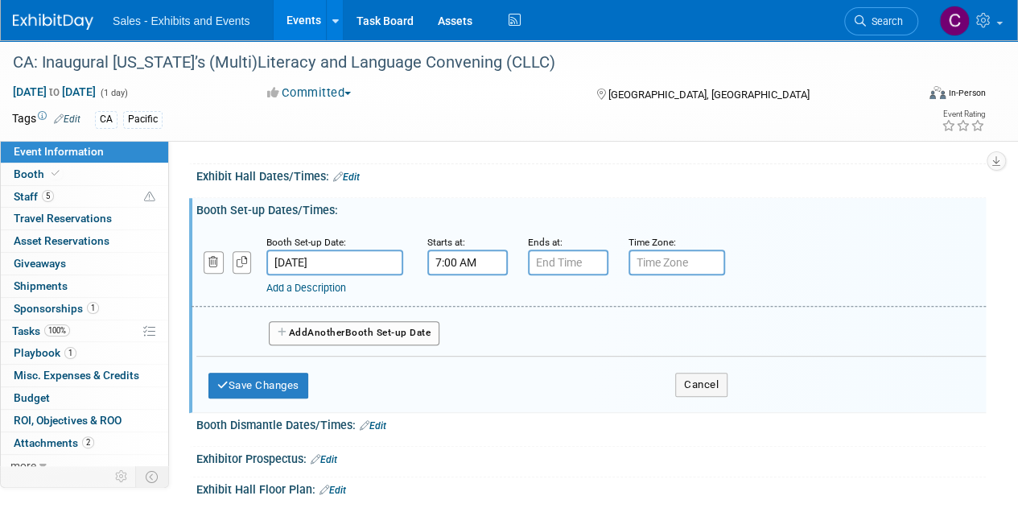
click at [472, 267] on input "7:00 AM" at bounding box center [467, 262] width 80 height 26
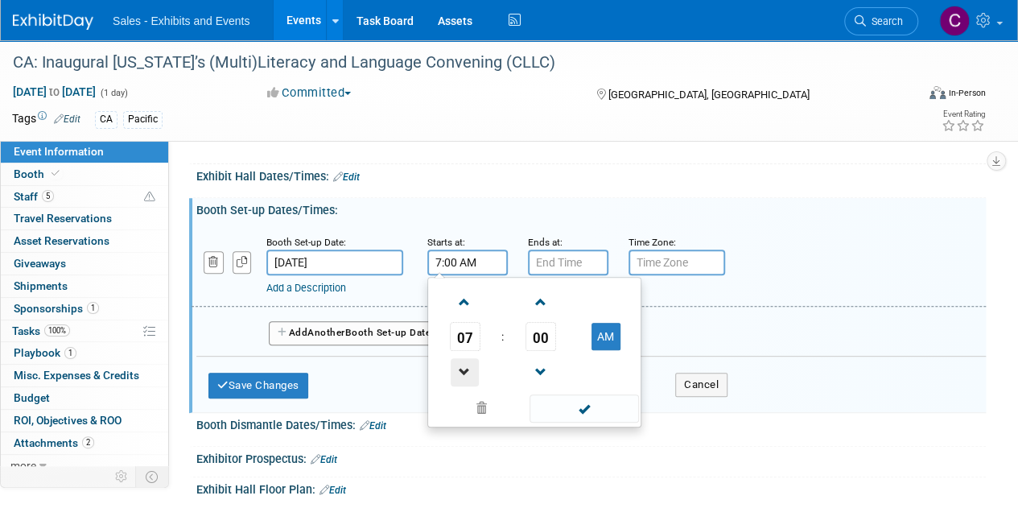
click at [471, 367] on span at bounding box center [465, 372] width 28 height 28
click at [550, 341] on span "00" at bounding box center [540, 336] width 31 height 29
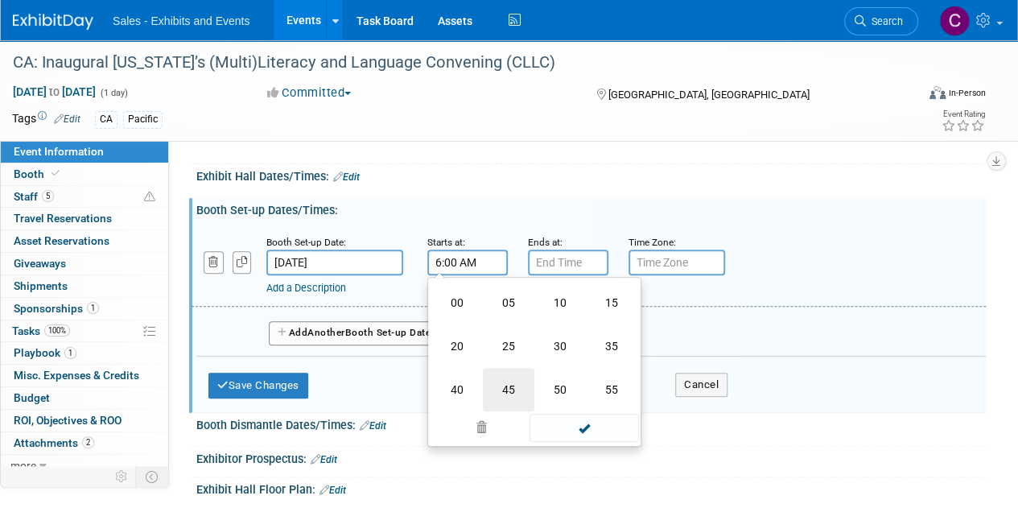
click at [510, 392] on td "45" at bounding box center [508, 389] width 51 height 43
type input "6:45 AM"
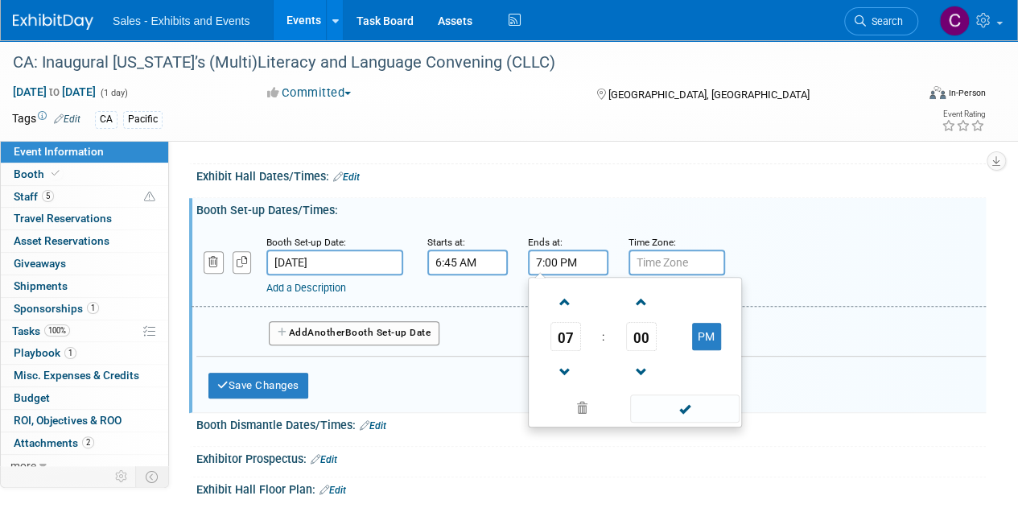
click at [565, 258] on input "7:00 PM" at bounding box center [568, 262] width 80 height 26
click at [571, 302] on span at bounding box center [565, 302] width 28 height 28
click at [645, 341] on span "00" at bounding box center [641, 336] width 31 height 29
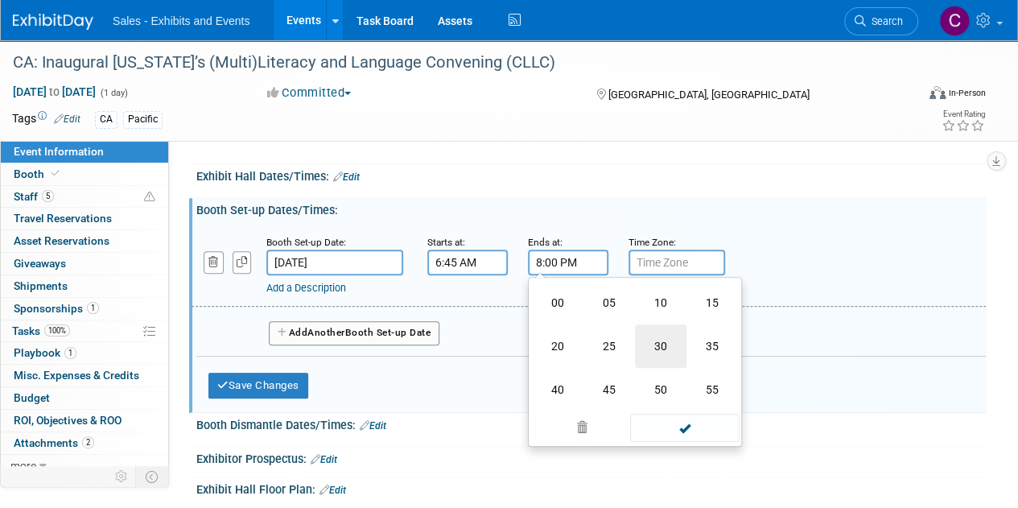
click at [649, 341] on td "30" at bounding box center [660, 345] width 51 height 43
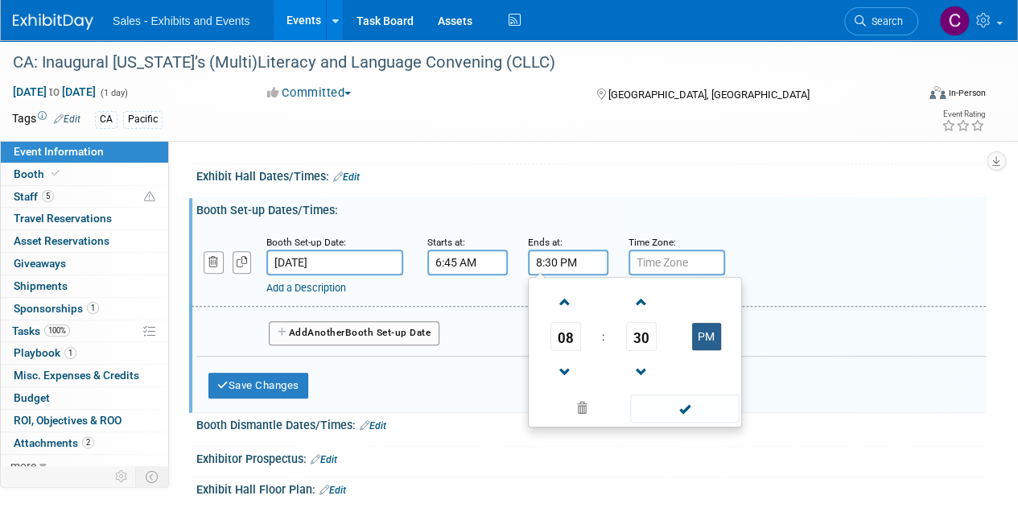
click at [694, 326] on button "PM" at bounding box center [706, 336] width 29 height 27
type input "8:30 AM"
click at [699, 407] on span at bounding box center [684, 408] width 109 height 28
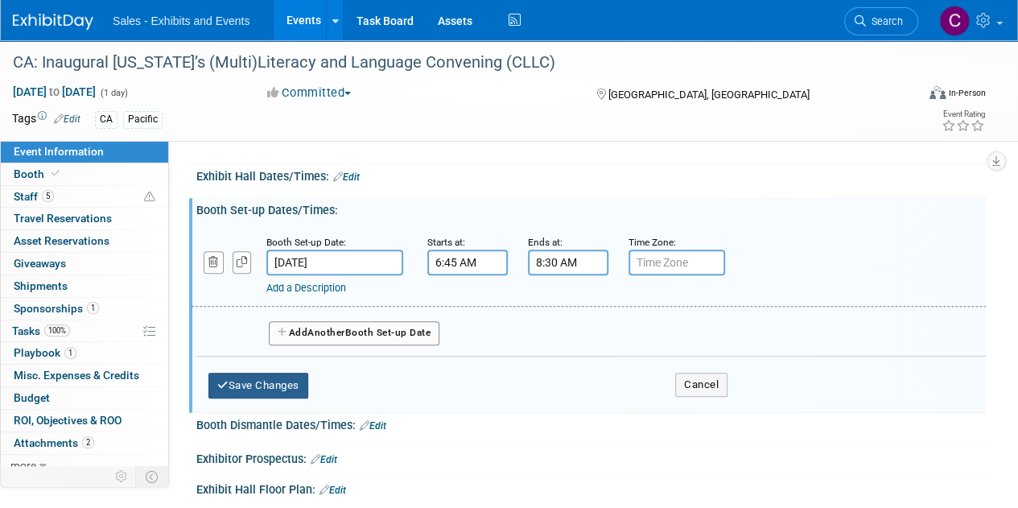
click at [230, 377] on button "Save Changes" at bounding box center [258, 386] width 100 height 26
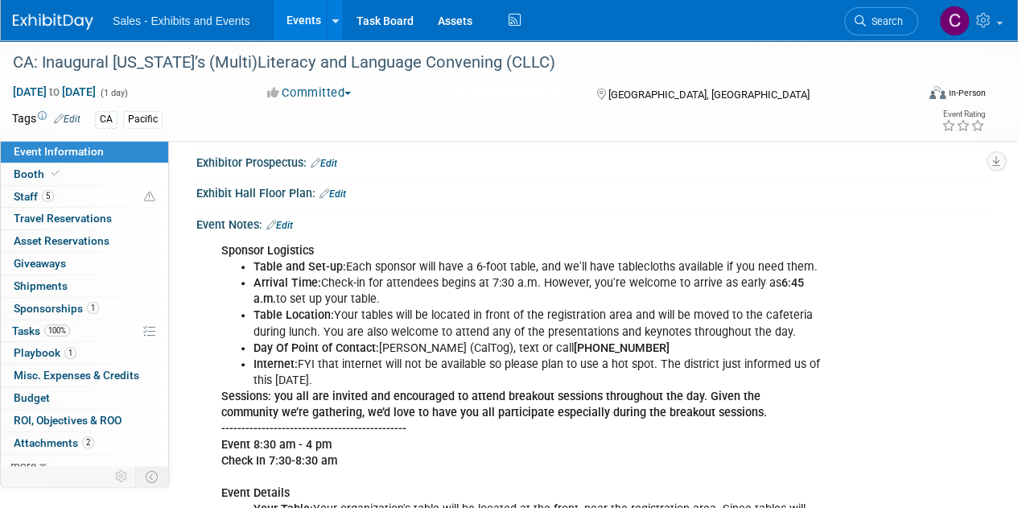
scroll to position [356, 0]
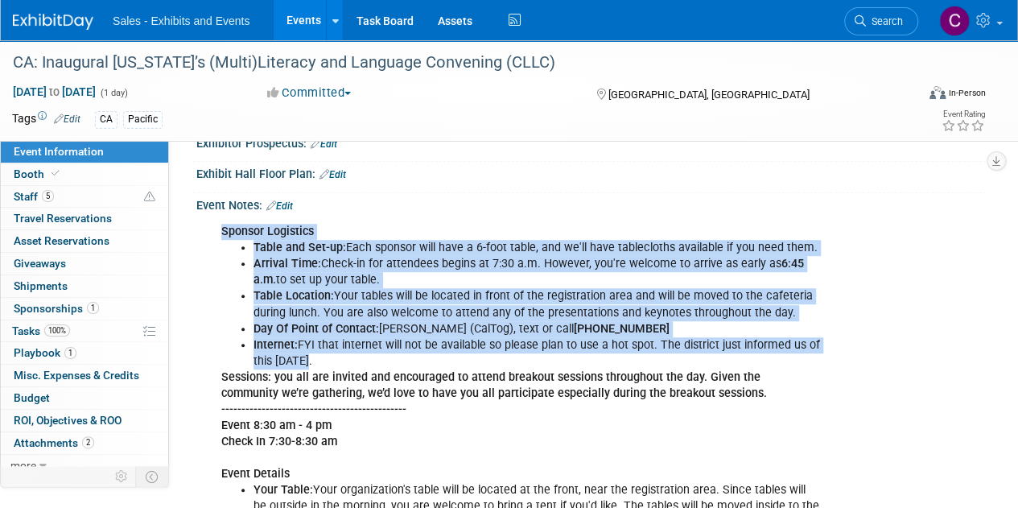
drag, startPoint x: 221, startPoint y: 229, endPoint x: 338, endPoint y: 358, distance: 173.7
copy div "Sponsor Logistics Table and Set-up: Each sponsor will have a 6-foot table, and …"
click at [34, 174] on span "Booth" at bounding box center [38, 173] width 49 height 13
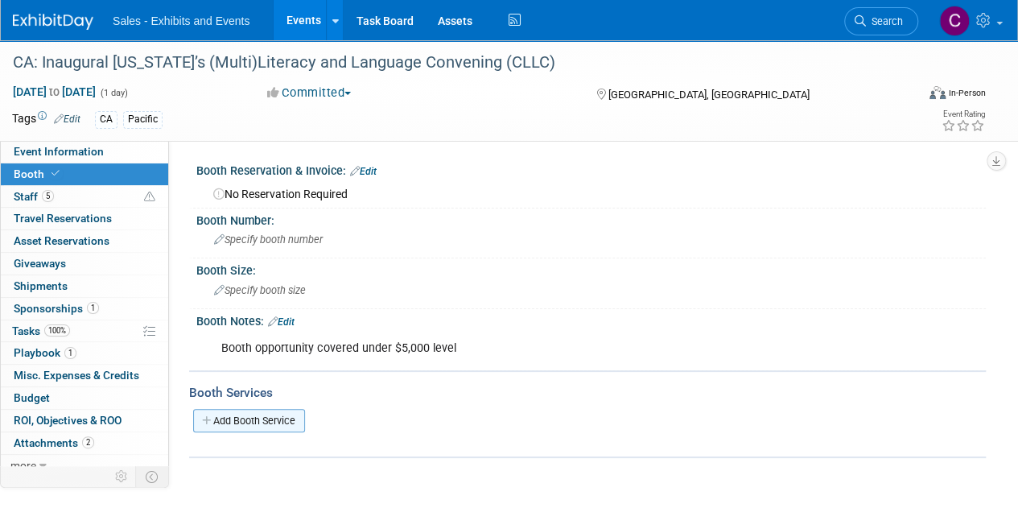
click at [224, 418] on link "Add Booth Service" at bounding box center [249, 420] width 112 height 23
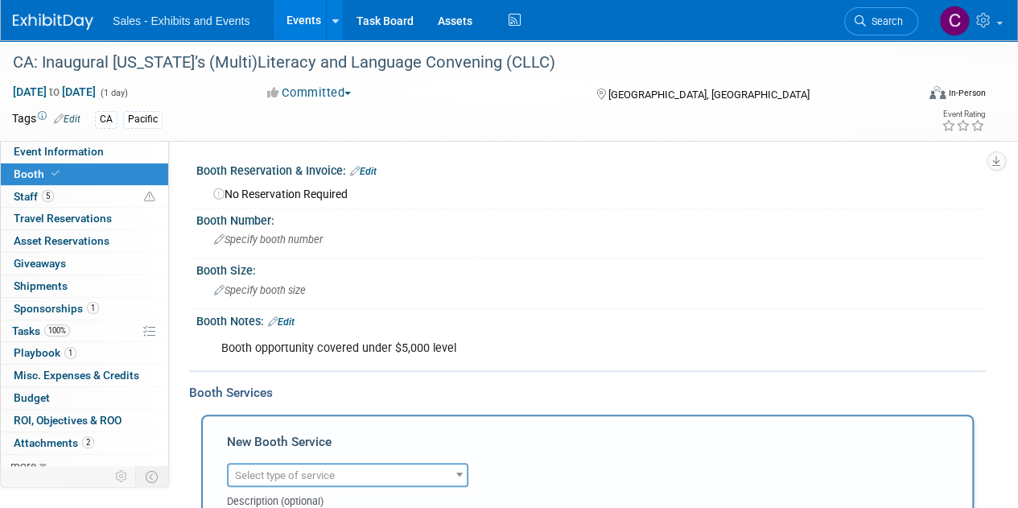
click at [288, 323] on link "Edit" at bounding box center [281, 321] width 27 height 11
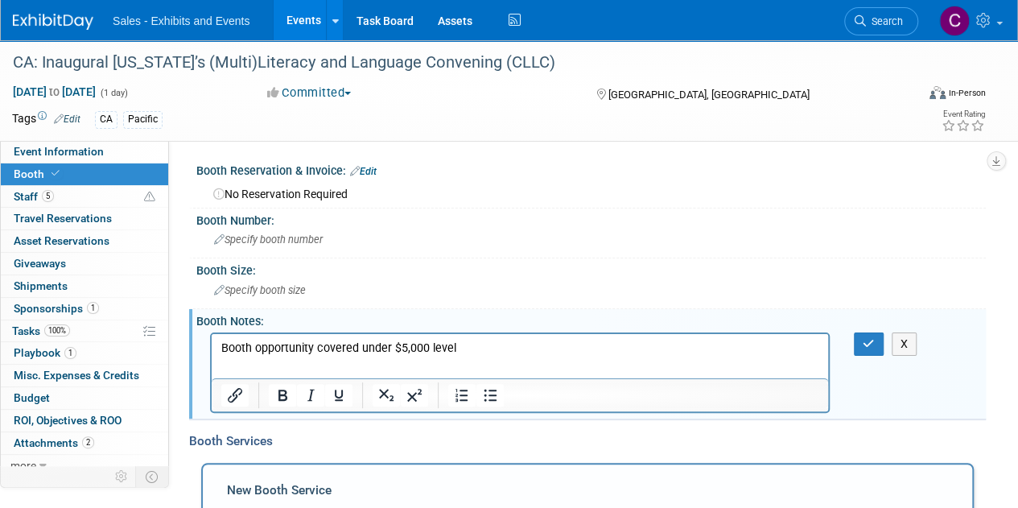
drag, startPoint x: 219, startPoint y: 345, endPoint x: 496, endPoint y: 350, distance: 276.8
click at [496, 350] on html "Booth opportunity covered under $5,000 level" at bounding box center [520, 344] width 616 height 23
drag, startPoint x: 467, startPoint y: 346, endPoint x: 170, endPoint y: 346, distance: 297.7
click at [212, 346] on html "Booth opportunity covered under $5,000 level" at bounding box center [520, 344] width 616 height 23
paste body "Rich Text Area. Press ALT-0 for help."
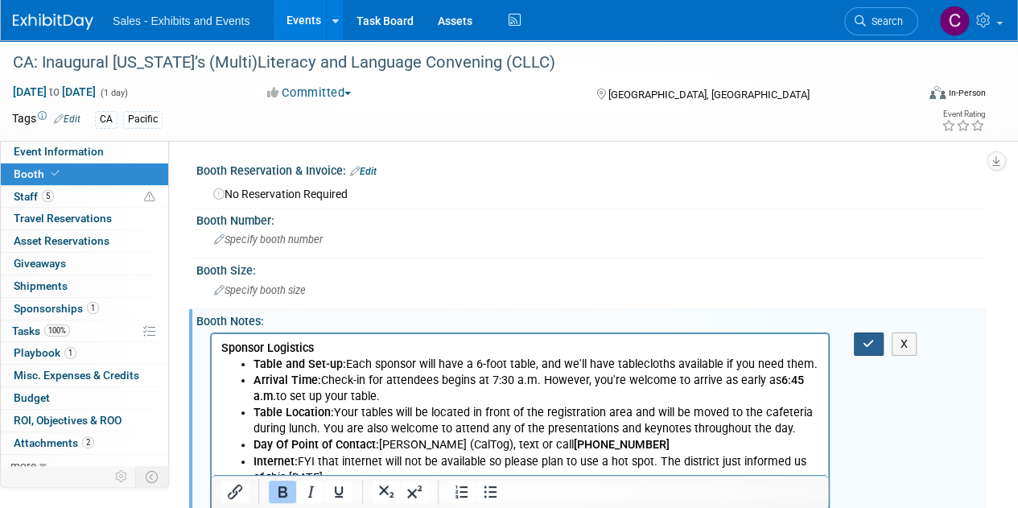
click at [861, 345] on button "button" at bounding box center [869, 343] width 30 height 23
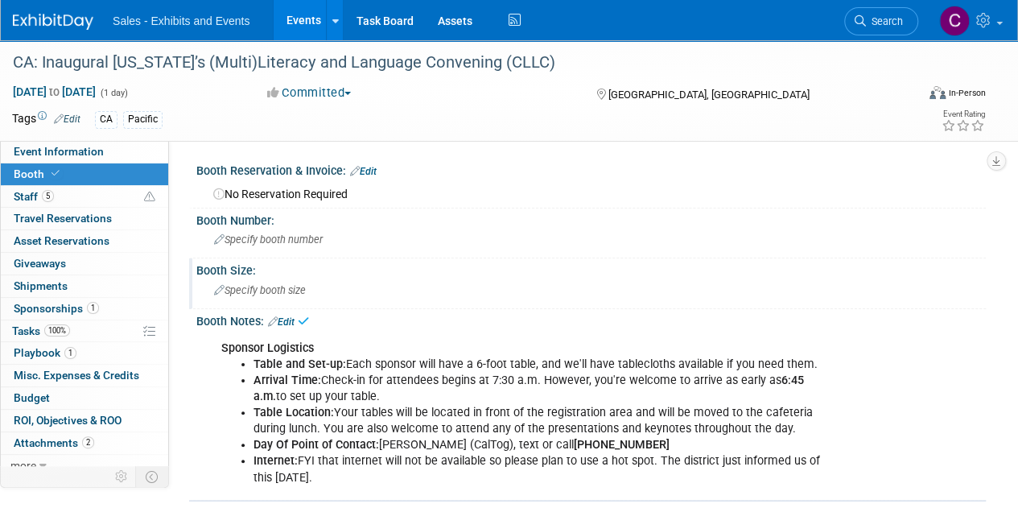
click at [310, 284] on div "Specify booth size" at bounding box center [590, 290] width 765 height 25
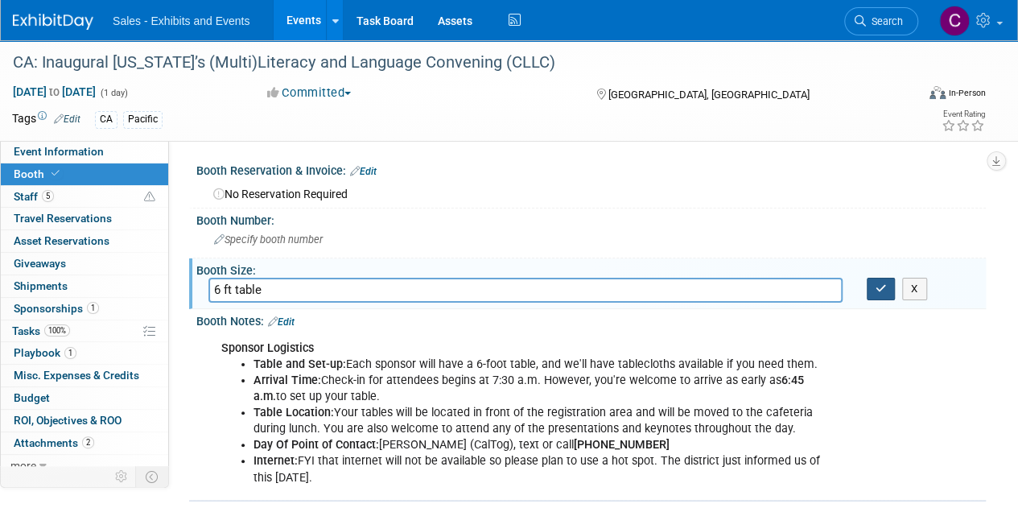
type input "6 ft table"
click at [875, 287] on icon "button" at bounding box center [880, 288] width 11 height 10
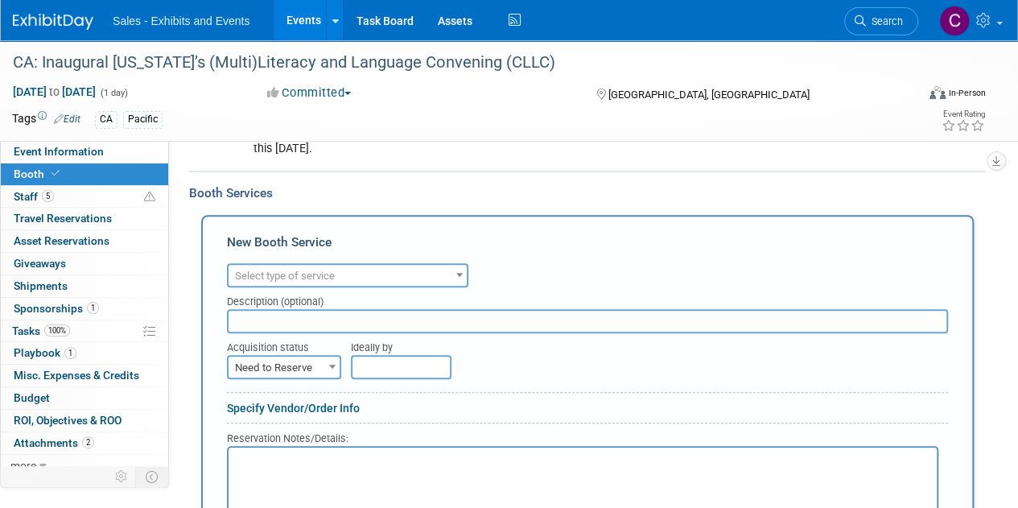
scroll to position [458, 0]
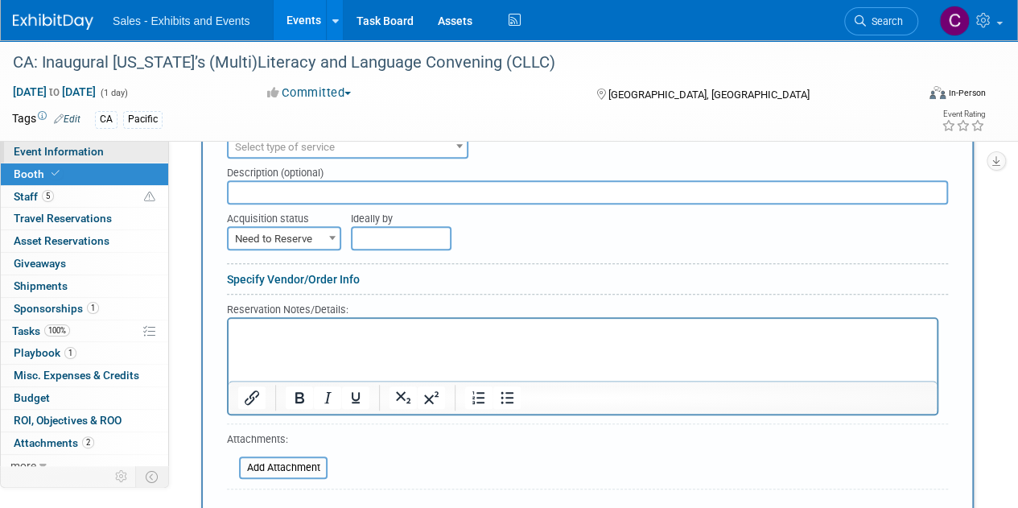
click at [39, 159] on link "Event Information" at bounding box center [84, 152] width 167 height 22
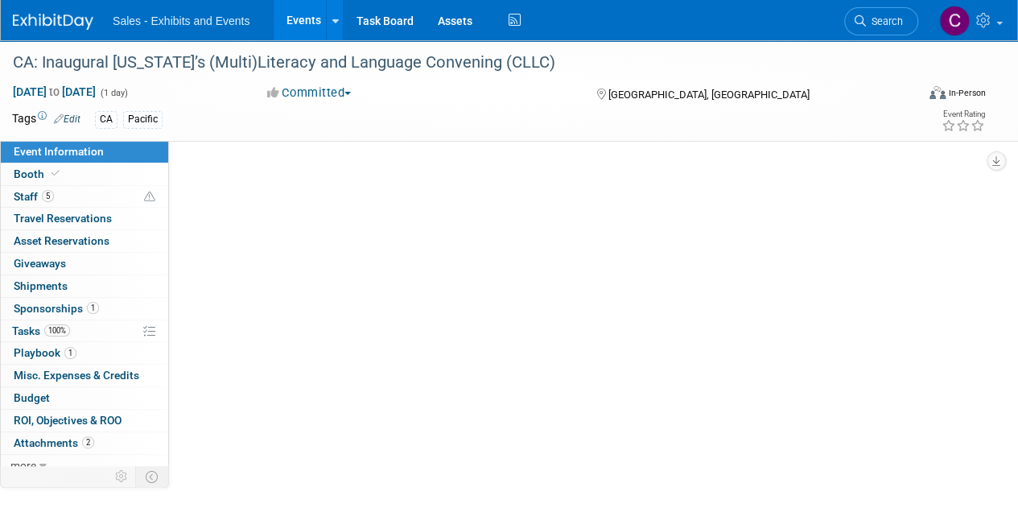
scroll to position [0, 0]
select select "Pacific"
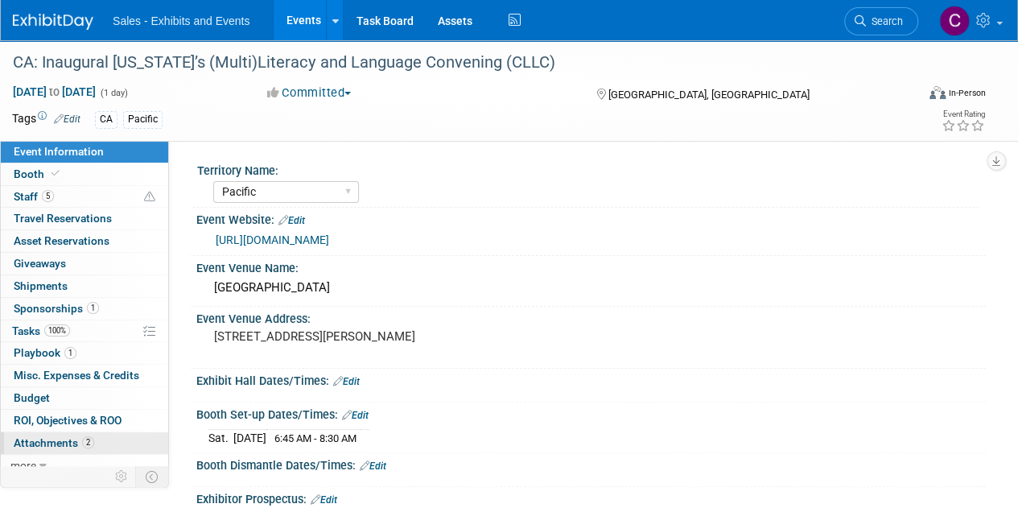
click at [54, 439] on span "Attachments 2" at bounding box center [54, 442] width 80 height 13
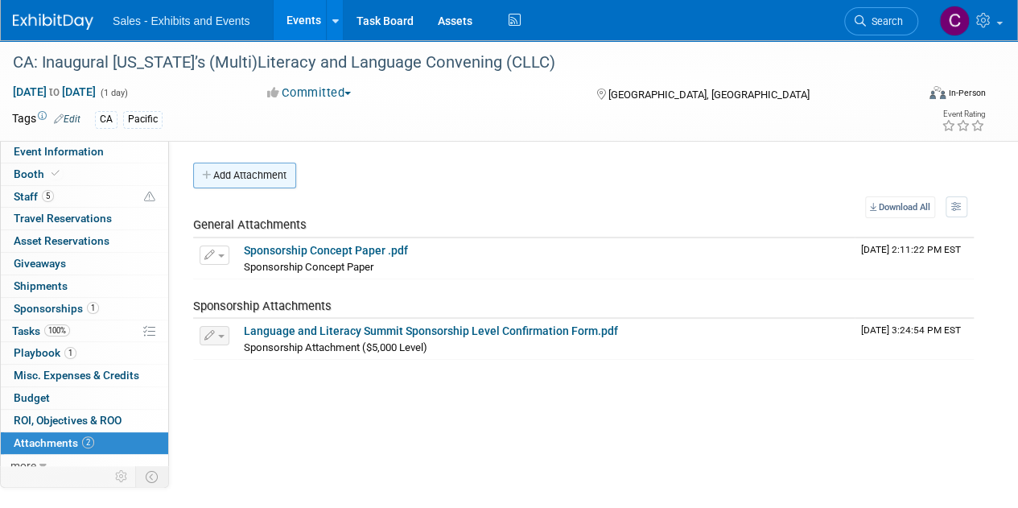
click at [232, 179] on button "Add Attachment" at bounding box center [244, 176] width 103 height 26
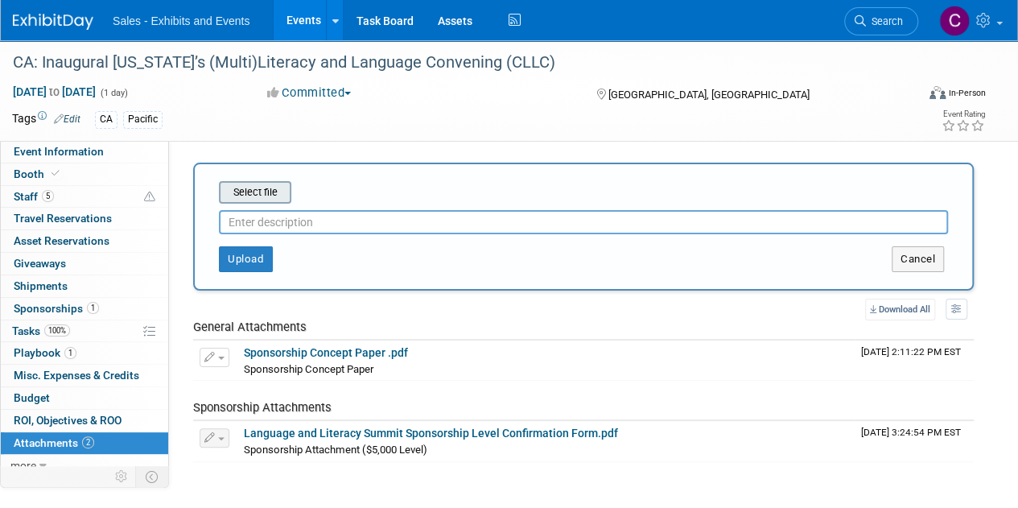
click at [241, 184] on input "file" at bounding box center [193, 192] width 191 height 19
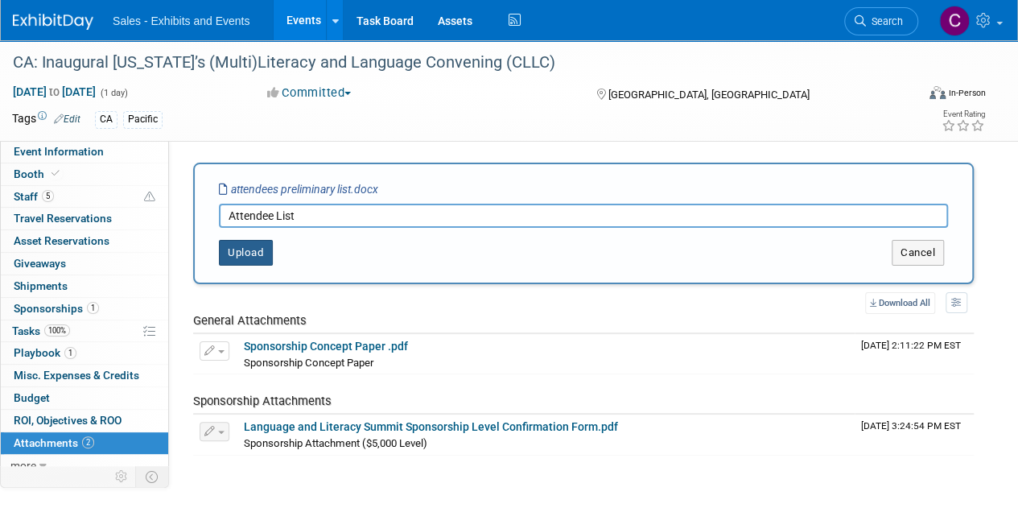
type input "Attendee List"
click at [248, 260] on button "Upload" at bounding box center [246, 253] width 54 height 26
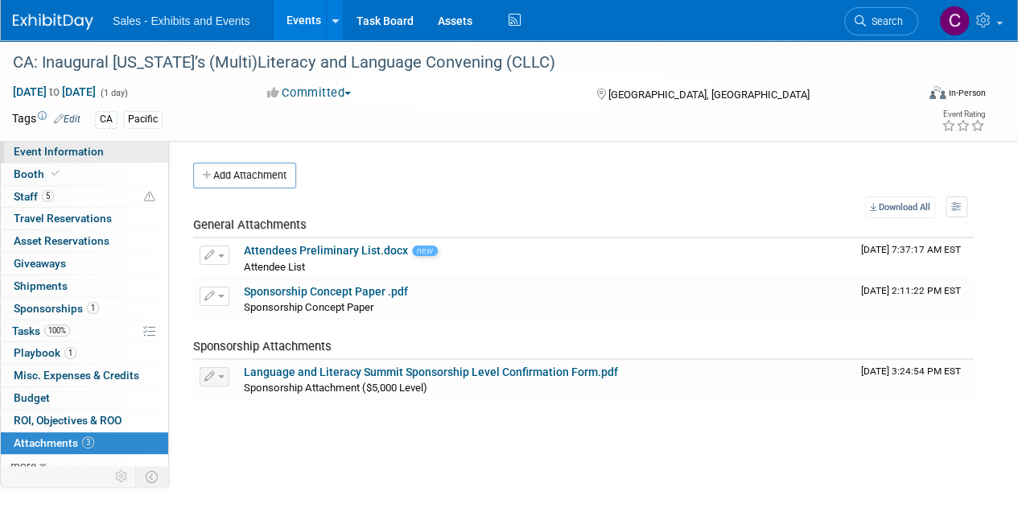
click at [48, 152] on span "Event Information" at bounding box center [59, 151] width 90 height 13
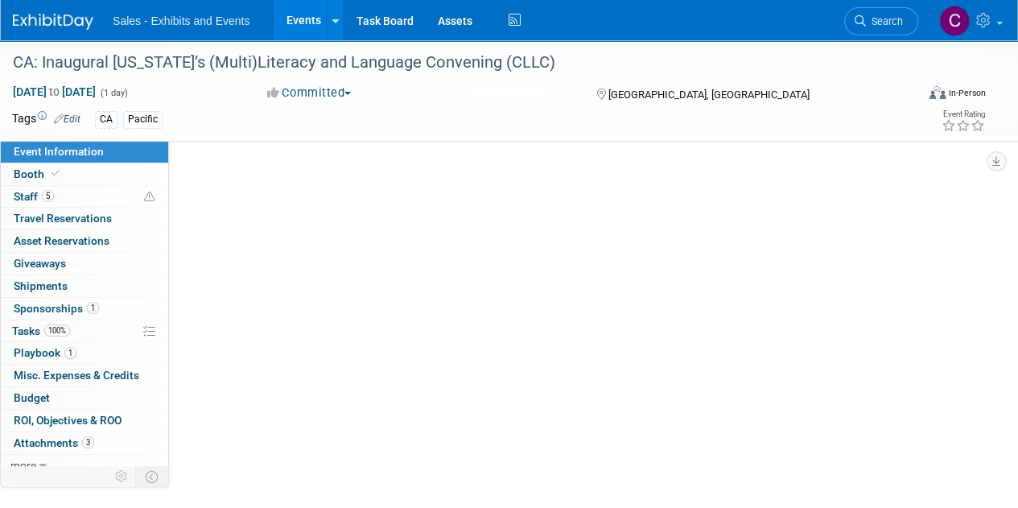
select select "Pacific"
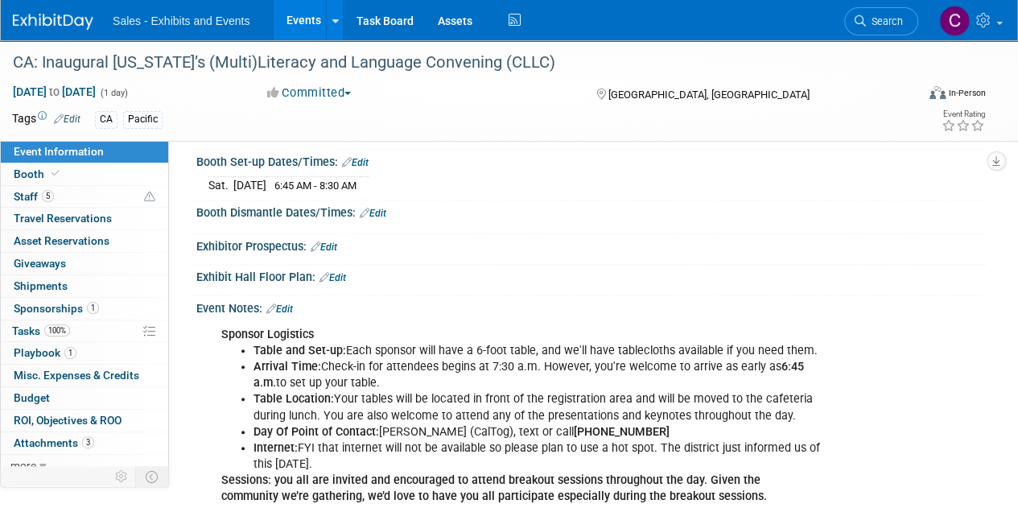
scroll to position [321, 0]
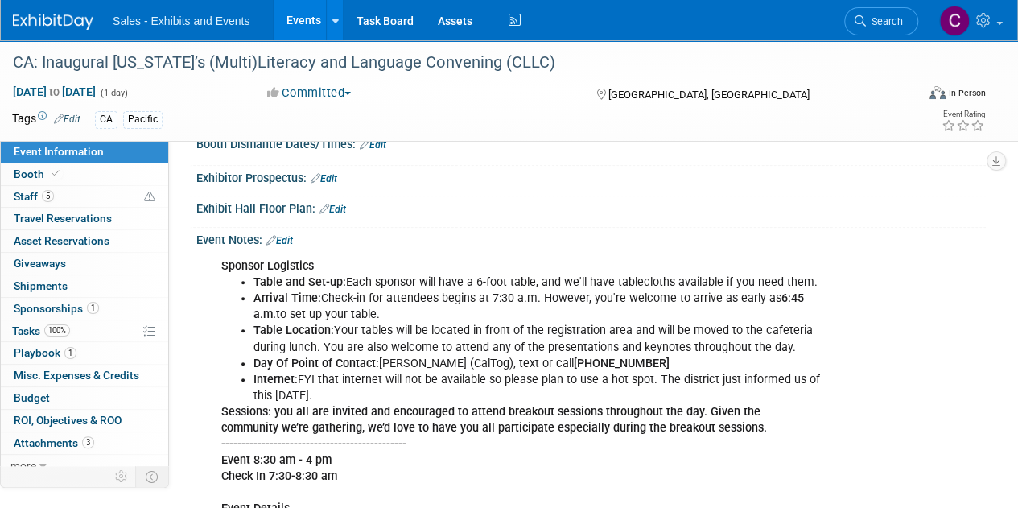
click at [286, 239] on link "Edit" at bounding box center [279, 240] width 27 height 11
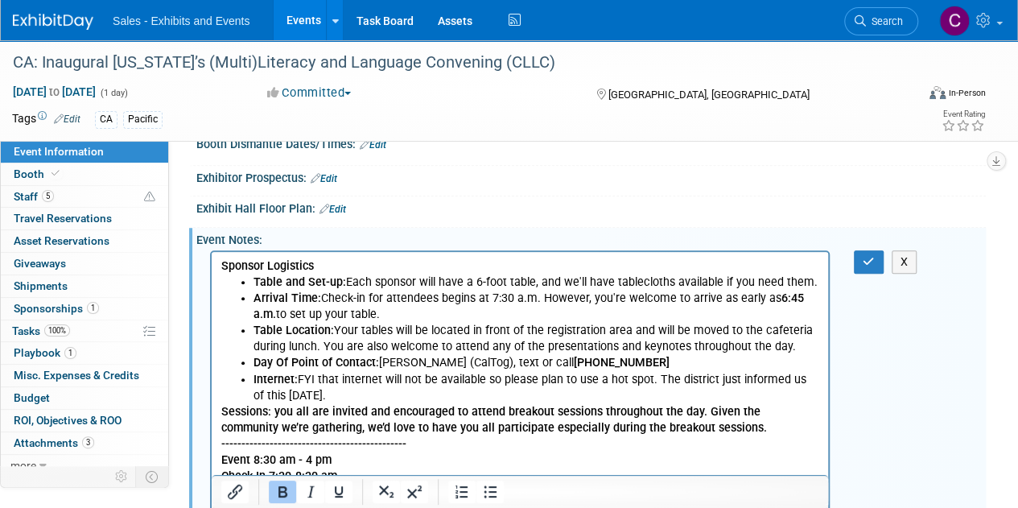
scroll to position [0, 0]
click at [312, 397] on li "Internet: FYI that internet will not be available so please plan to use a hot s…" at bounding box center [536, 388] width 566 height 32
click at [741, 431] on p "Sessions: you all are invited and encouraged to attend breakout sessions throug…" at bounding box center [520, 460] width 598 height 113
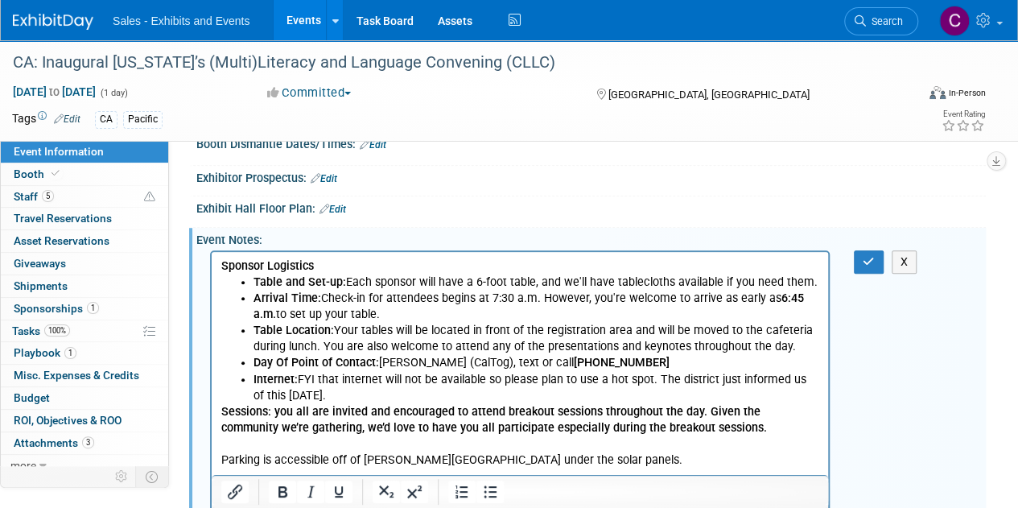
click at [224, 409] on b "Sessions: you all are invited and encouraged to attend breakout sessions throug…" at bounding box center [494, 420] width 546 height 30
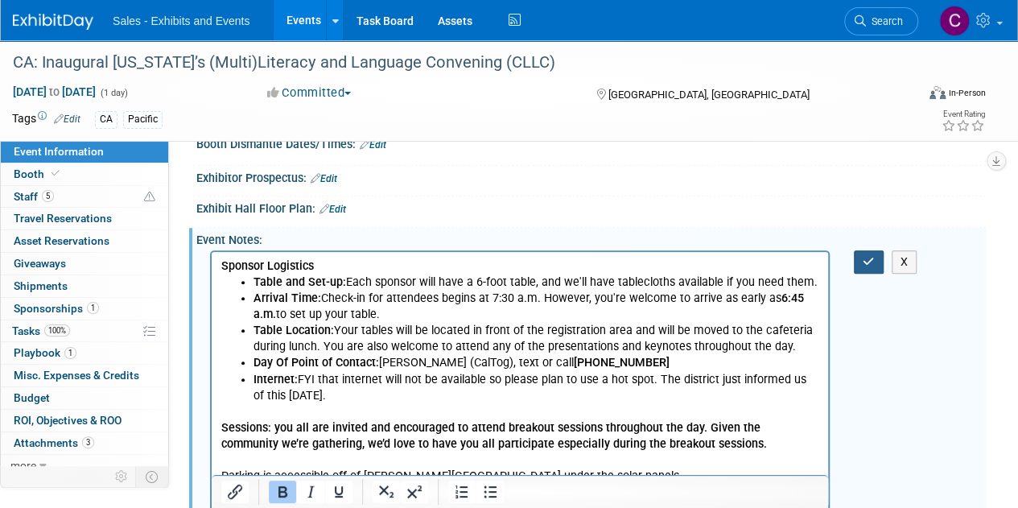
click at [875, 255] on button "button" at bounding box center [869, 261] width 30 height 23
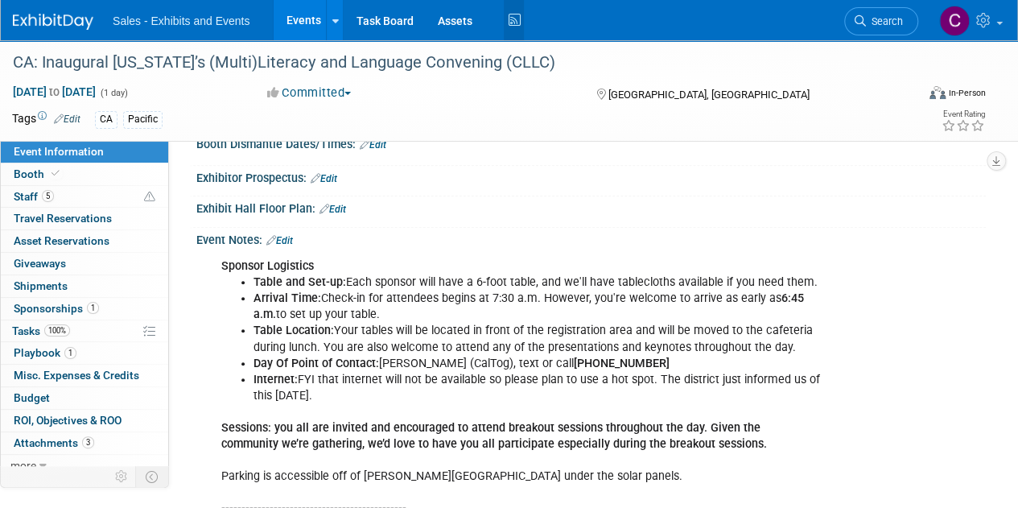
click at [510, 23] on icon at bounding box center [514, 20] width 20 height 25
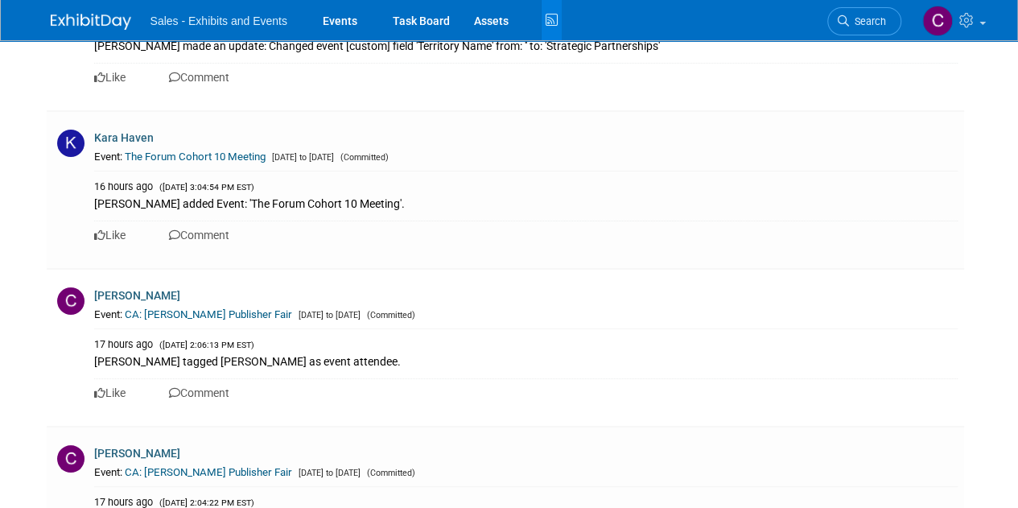
scroll to position [6249, 0]
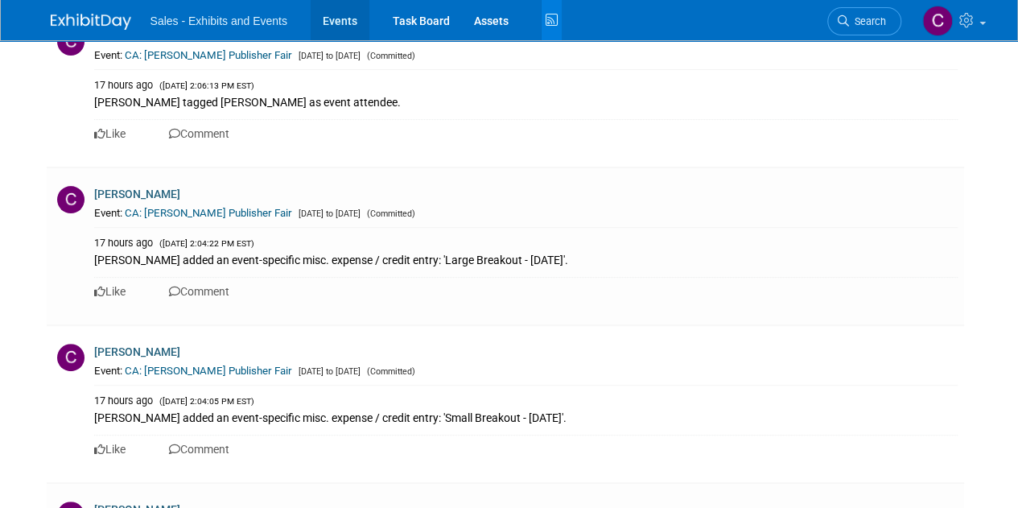
click at [332, 19] on link "Events" at bounding box center [340, 20] width 59 height 40
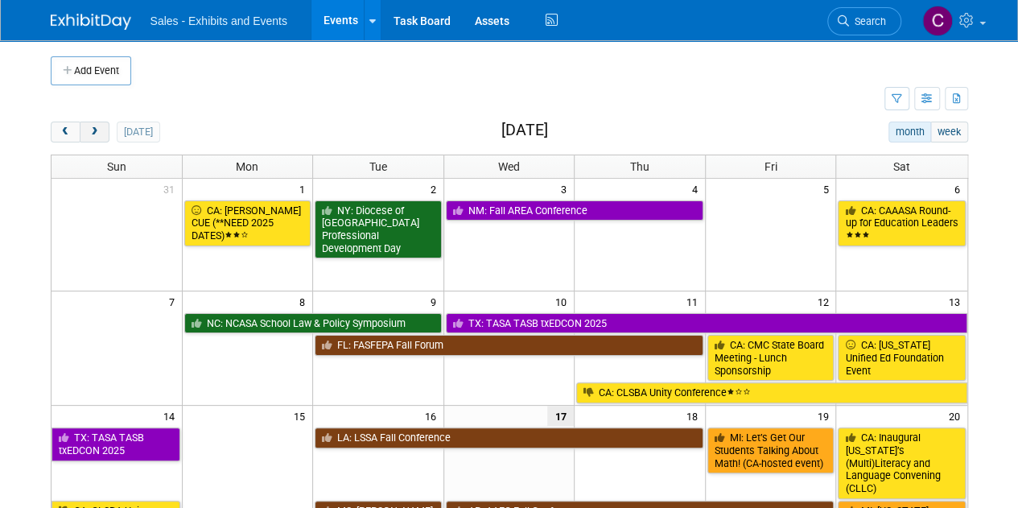
click at [89, 127] on span "next" at bounding box center [95, 132] width 12 height 10
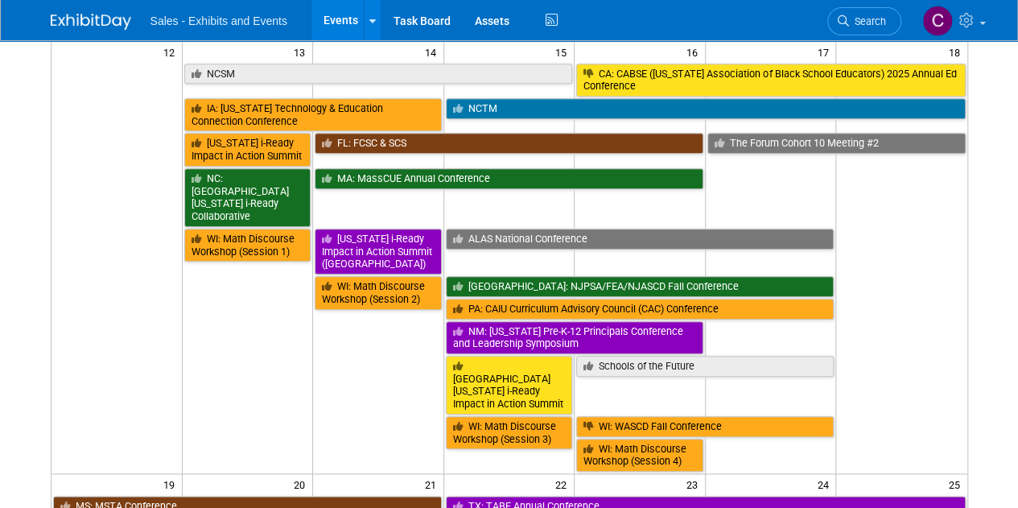
scroll to position [702, 0]
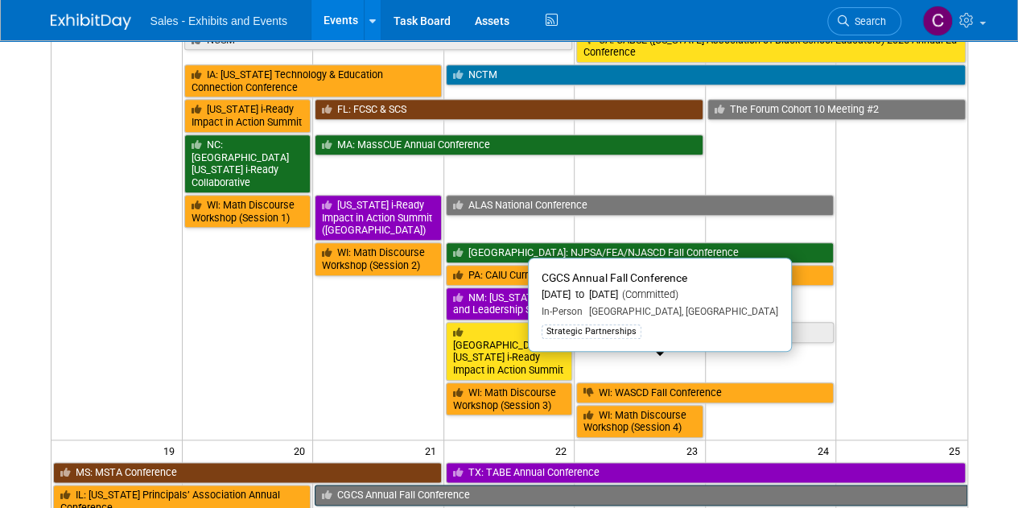
click at [411, 484] on link "CGCS Annual Fall Conference" at bounding box center [641, 494] width 652 height 21
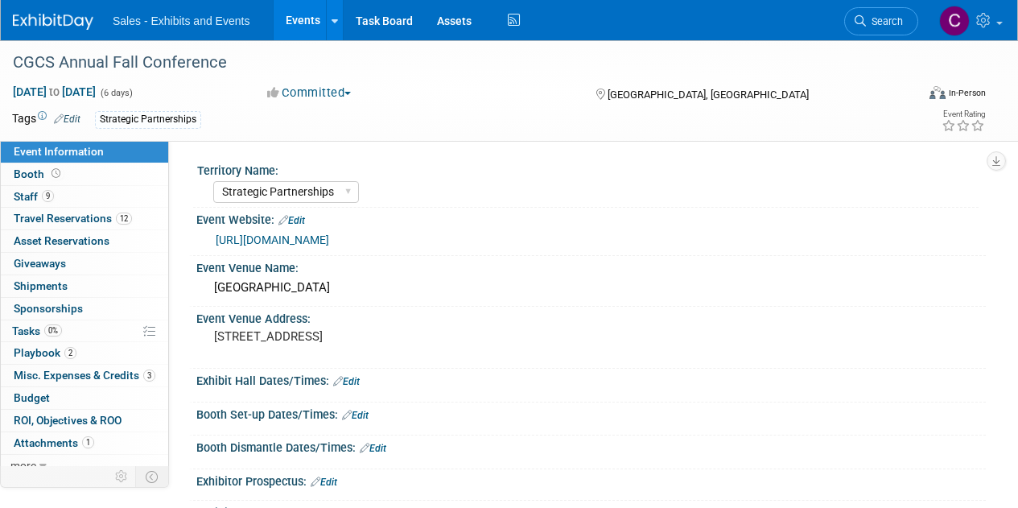
select select "Strategic Partnerships"
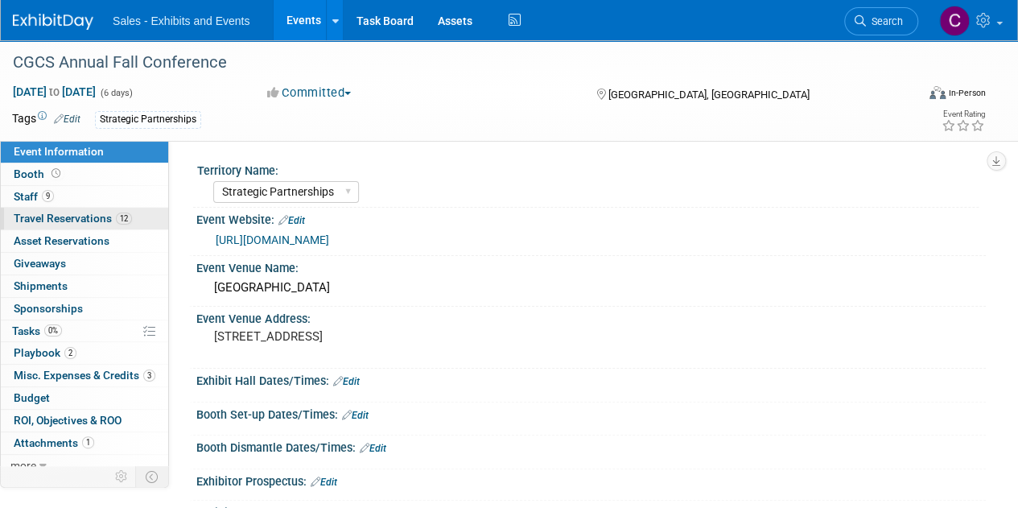
click at [19, 208] on link "12 Travel Reservations 12" at bounding box center [84, 219] width 167 height 22
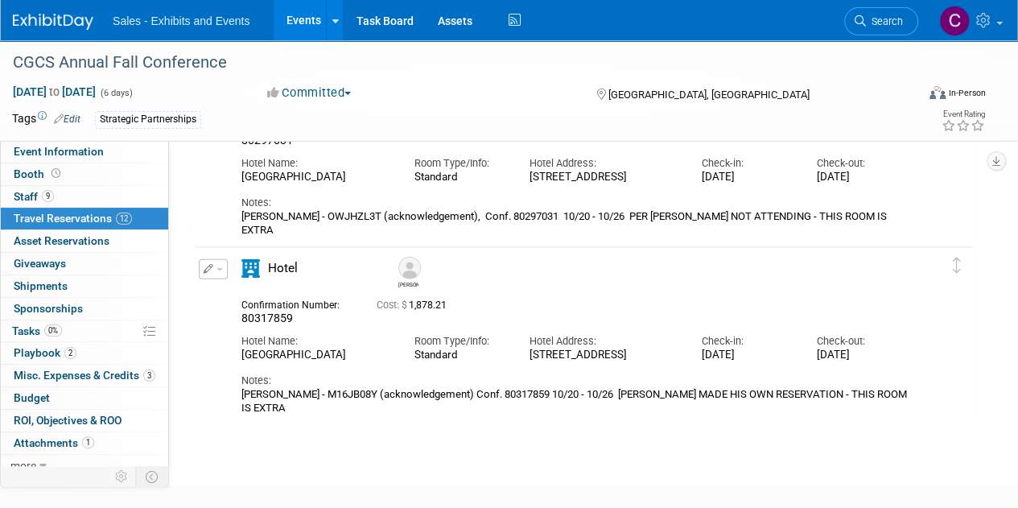
scroll to position [1948, 0]
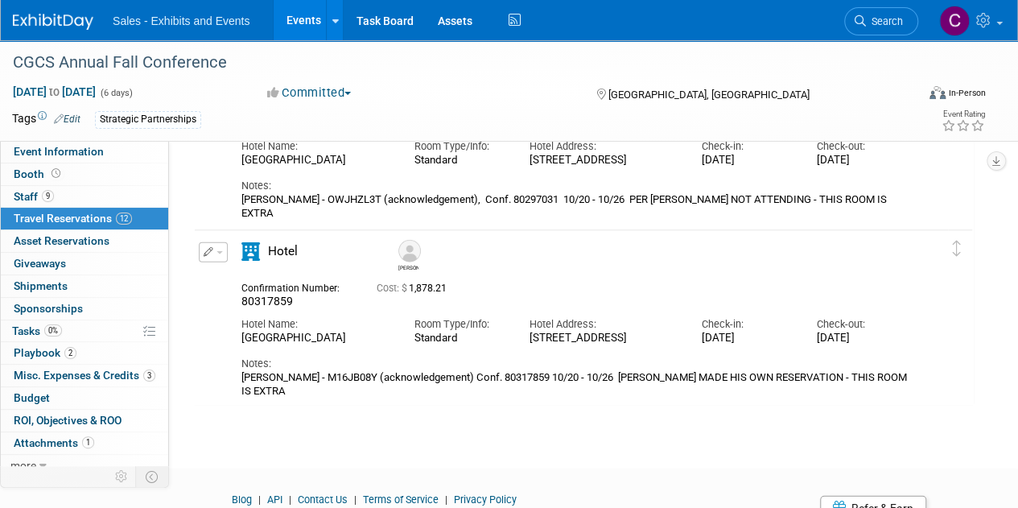
click at [294, 17] on link "Events" at bounding box center [303, 20] width 59 height 40
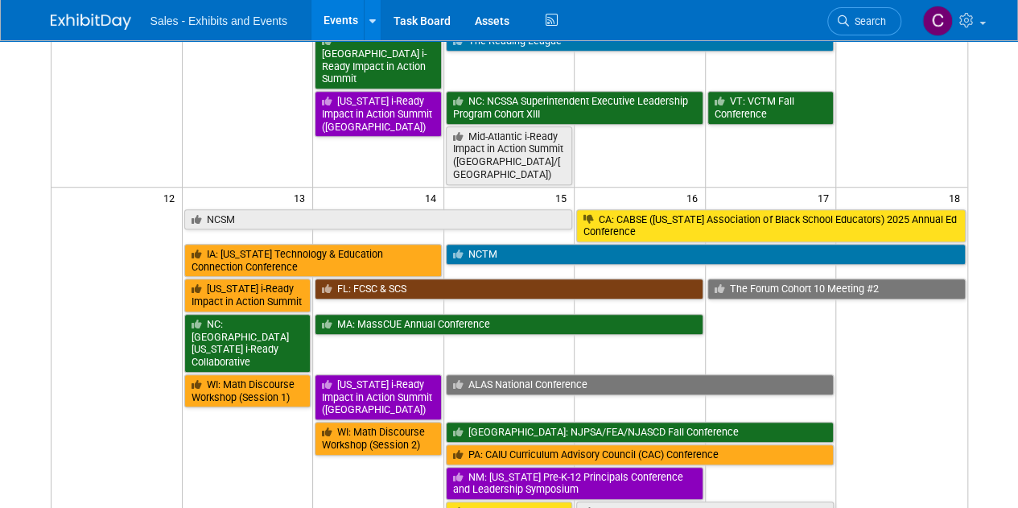
scroll to position [343, 0]
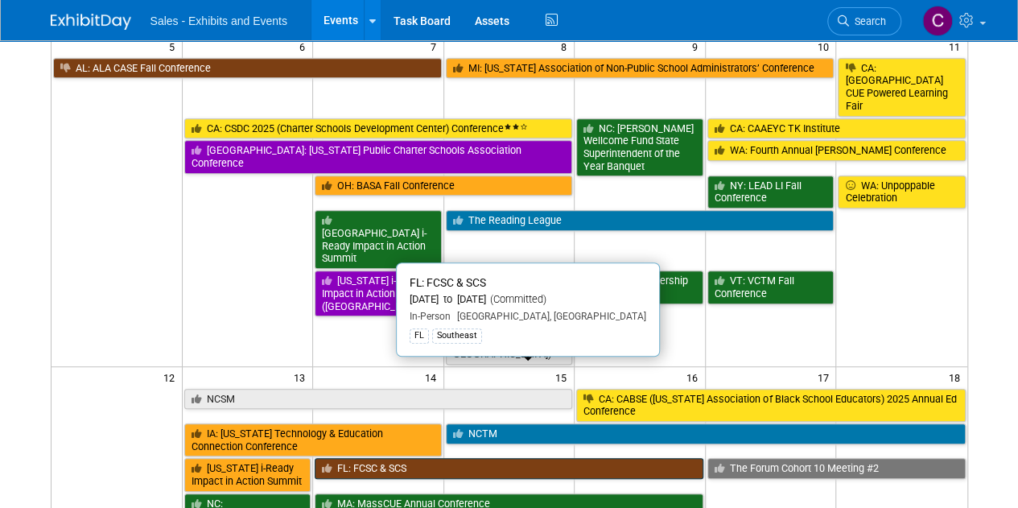
click at [397, 458] on link "FL: FCSC & SCS" at bounding box center [509, 468] width 389 height 21
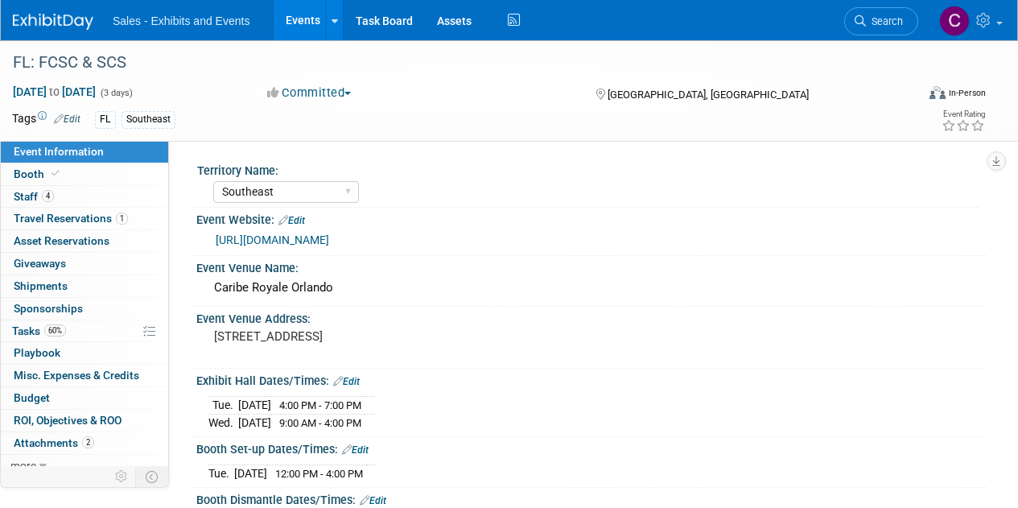
select select "Southeast"
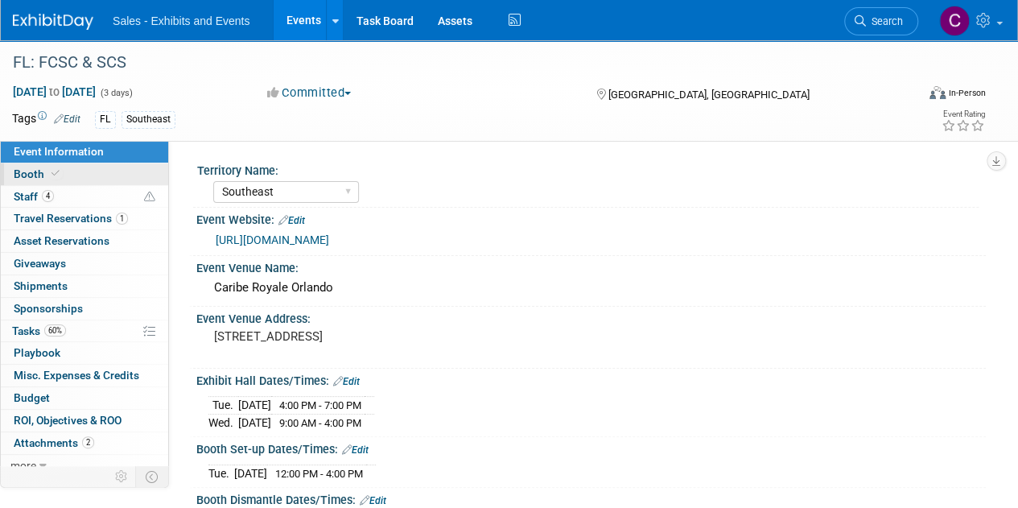
click at [35, 178] on span "Booth" at bounding box center [38, 173] width 49 height 13
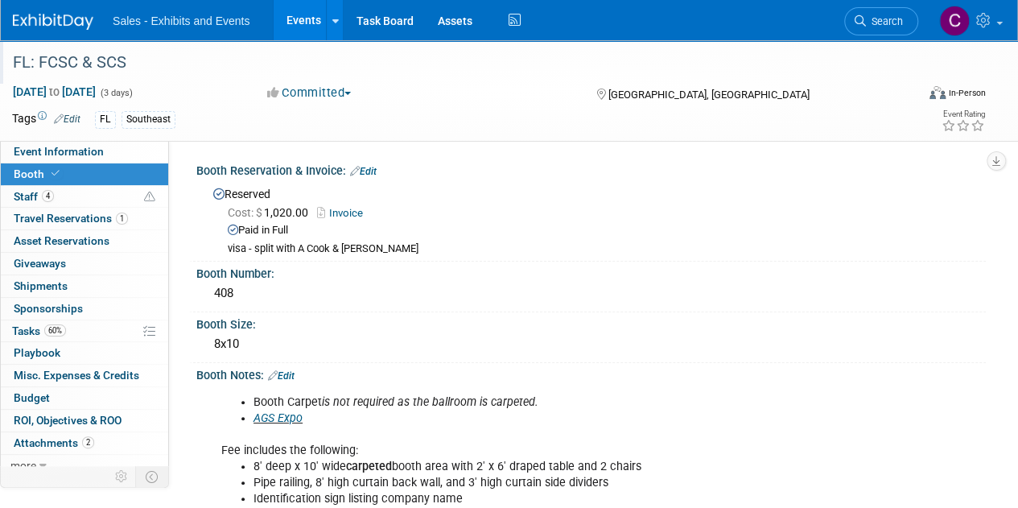
drag, startPoint x: 134, startPoint y: 65, endPoint x: 42, endPoint y: 57, distance: 92.1
click at [42, 57] on div "FL: FCSC & SCS" at bounding box center [455, 62] width 896 height 29
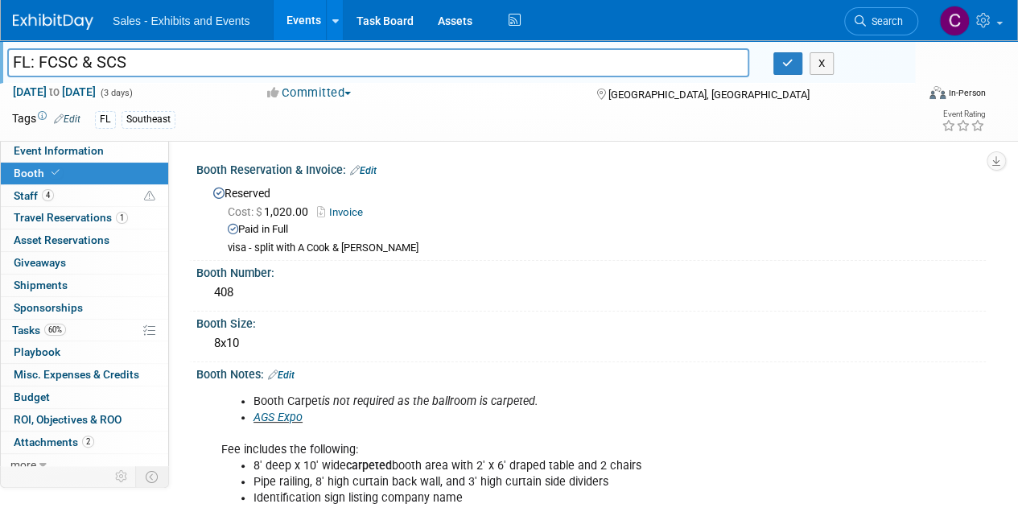
drag, startPoint x: 38, startPoint y: 62, endPoint x: 126, endPoint y: 62, distance: 87.7
click at [126, 62] on input "FL: FCSC & SCS" at bounding box center [378, 62] width 742 height 28
click at [792, 70] on button "button" at bounding box center [787, 63] width 29 height 23
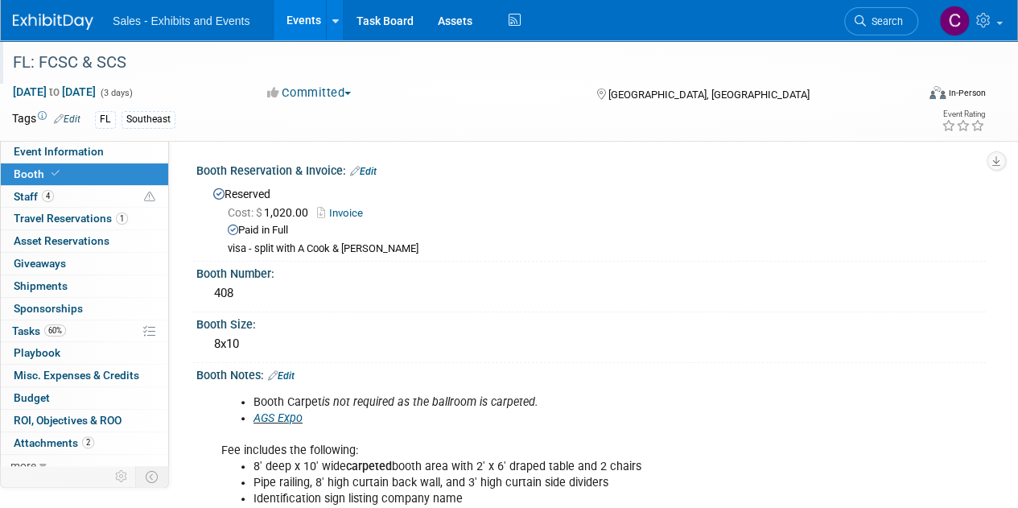
click at [291, 25] on link "Events" at bounding box center [303, 20] width 59 height 40
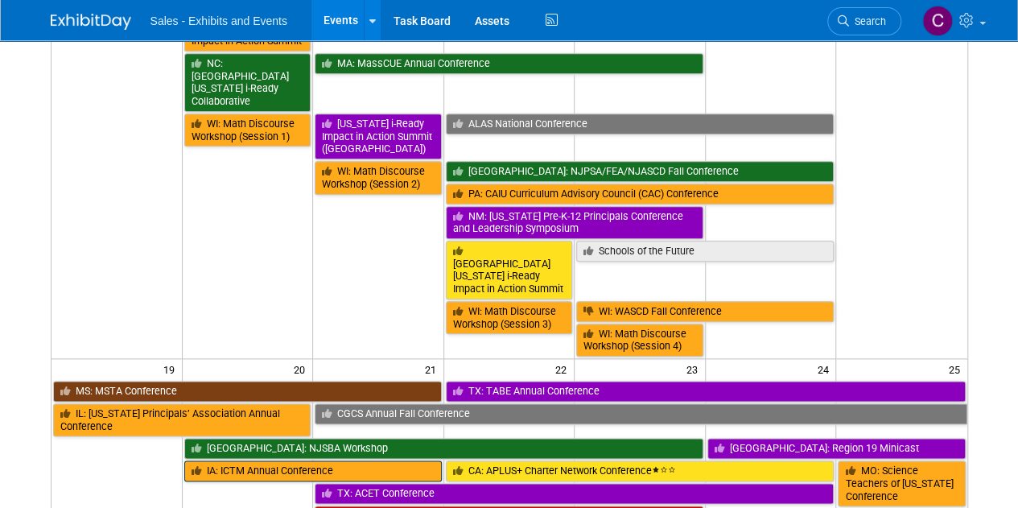
scroll to position [790, 0]
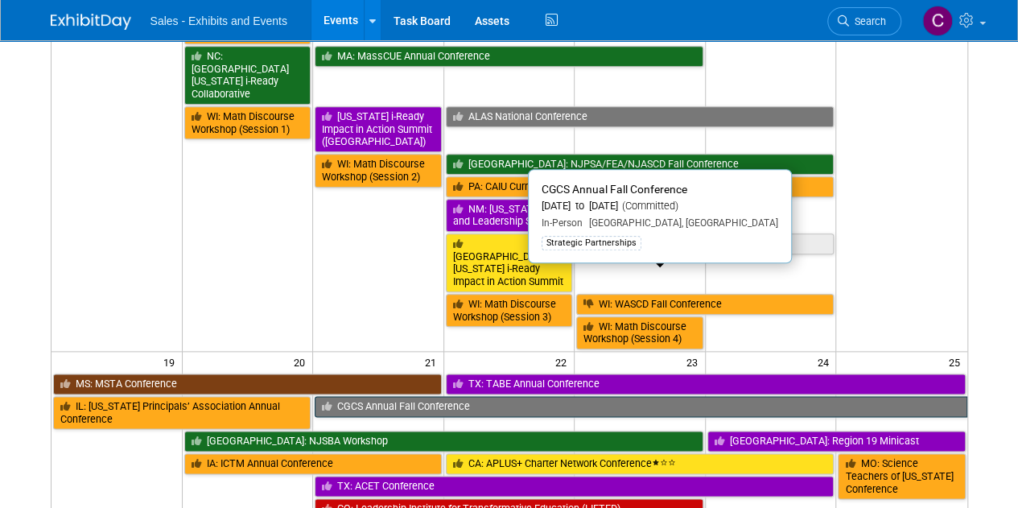
click at [456, 396] on link "CGCS Annual Fall Conference" at bounding box center [641, 406] width 652 height 21
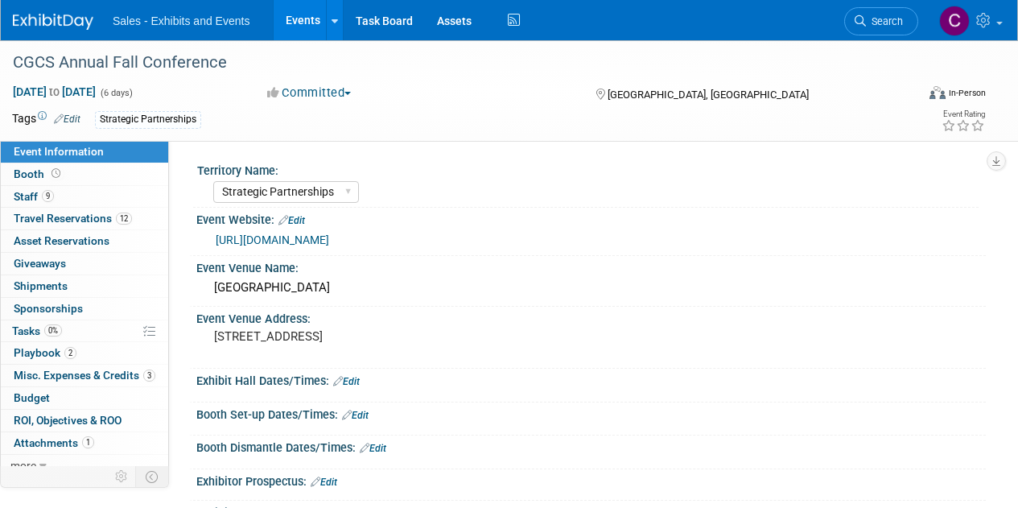
select select "Strategic Partnerships"
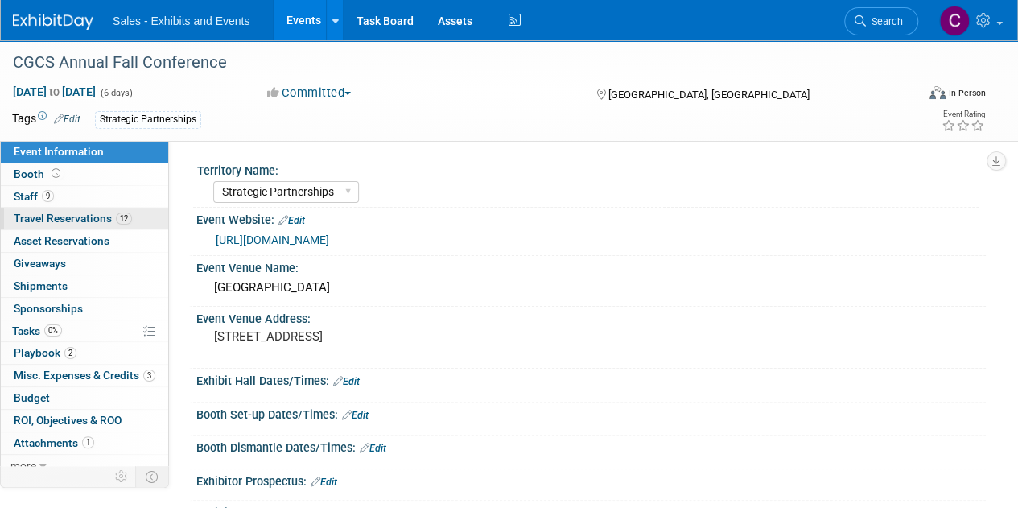
click at [26, 223] on span "Travel Reservations 12" at bounding box center [73, 218] width 118 height 13
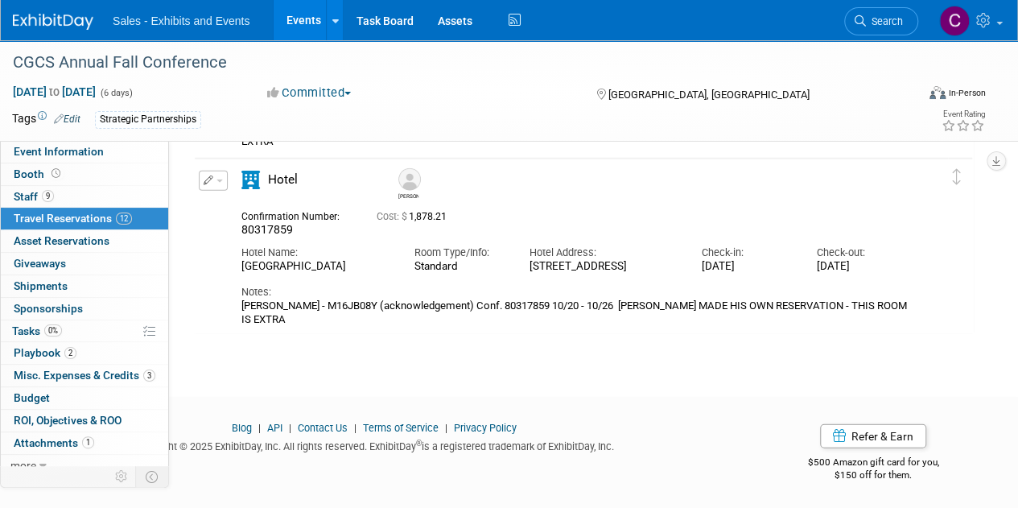
scroll to position [1952, 0]
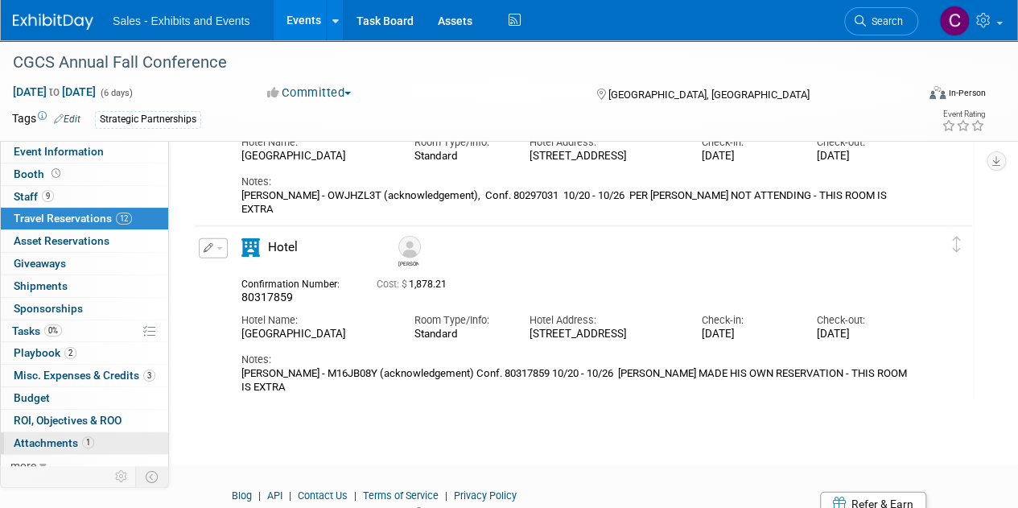
click at [23, 436] on span "Attachments 1" at bounding box center [54, 442] width 80 height 13
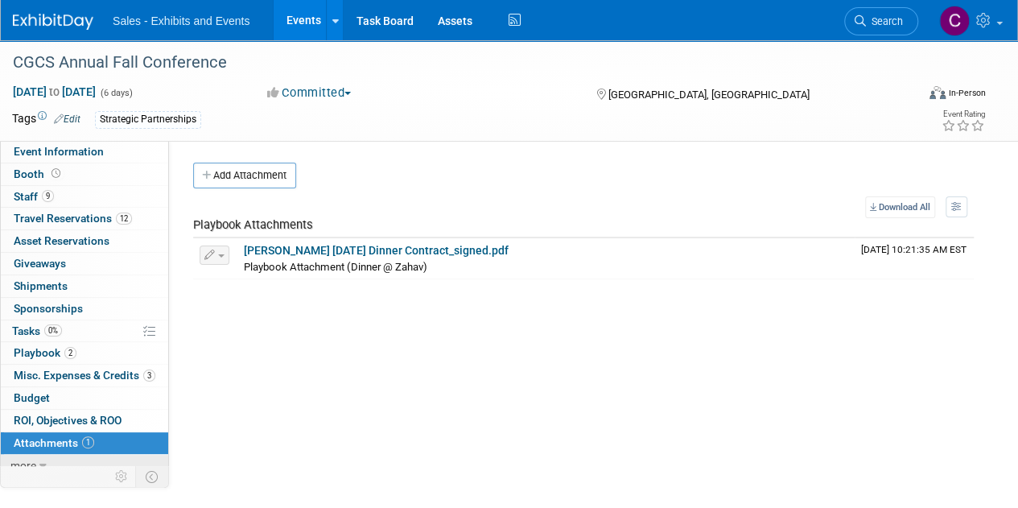
click at [29, 462] on span "more" at bounding box center [23, 465] width 26 height 13
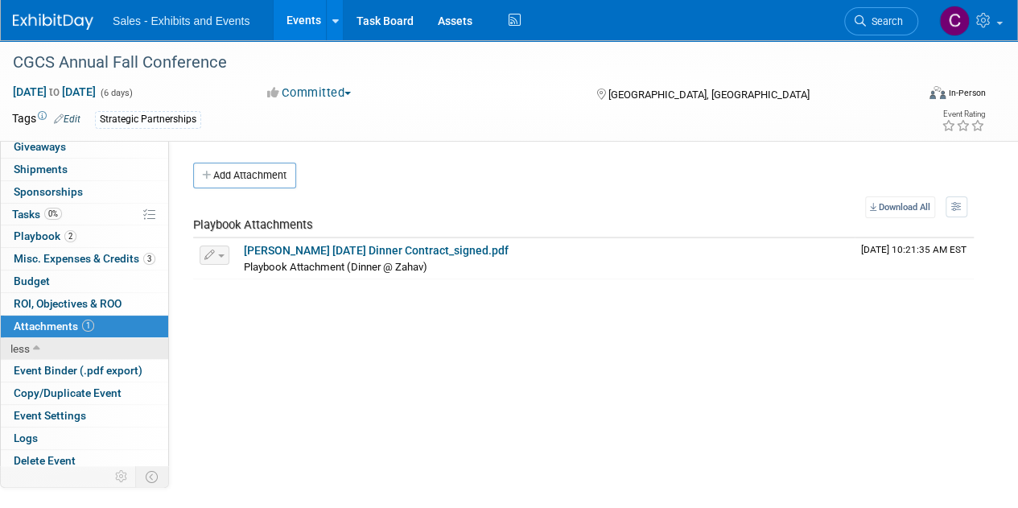
scroll to position [117, 0]
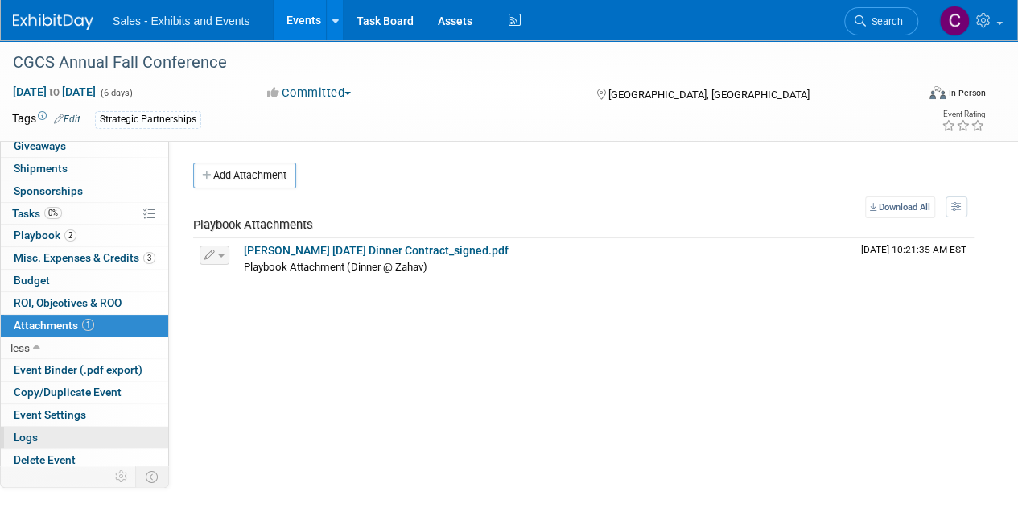
click at [29, 430] on span "Logs" at bounding box center [26, 436] width 24 height 13
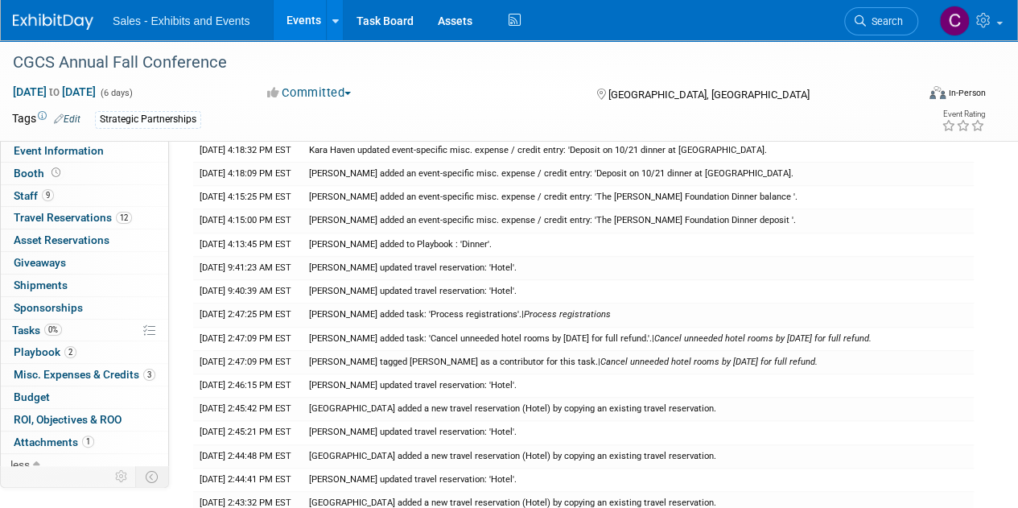
scroll to position [0, 0]
click at [29, 220] on span "Travel Reservations 12" at bounding box center [73, 218] width 118 height 13
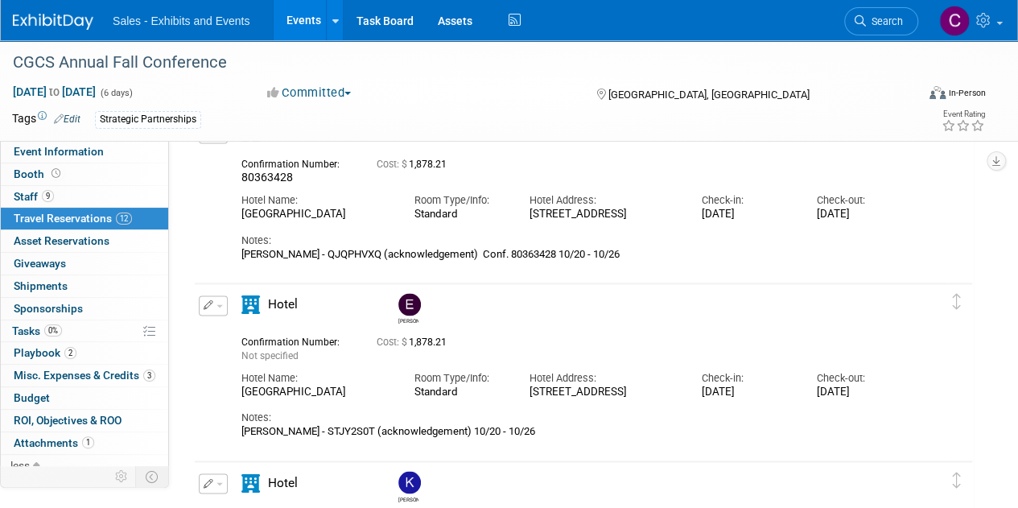
scroll to position [1394, 0]
